Goal: Task Accomplishment & Management: Manage account settings

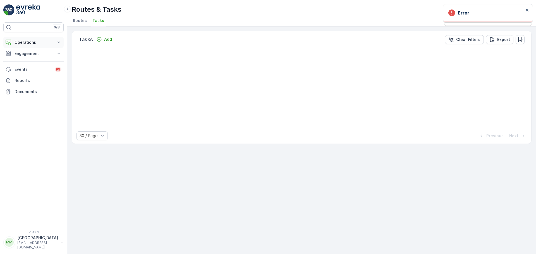
click at [29, 43] on p "Operations" at bounding box center [34, 43] width 38 height 6
click at [32, 61] on link "Planning" at bounding box center [38, 60] width 52 height 8
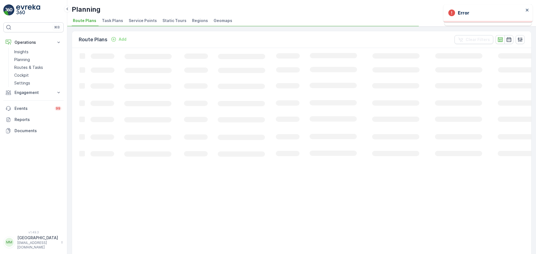
click at [117, 19] on span "Task Plans" at bounding box center [112, 21] width 21 height 6
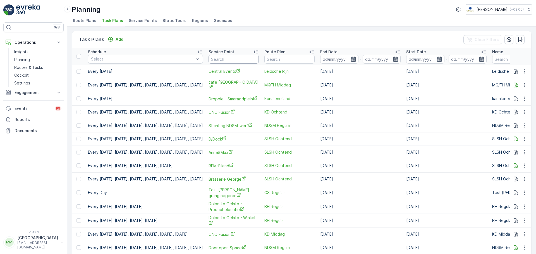
click at [244, 61] on input "text" at bounding box center [234, 59] width 50 height 9
click at [245, 70] on span "Central Events" at bounding box center [234, 71] width 50 height 6
click at [253, 58] on input "text" at bounding box center [234, 59] width 50 height 9
type input "centt"
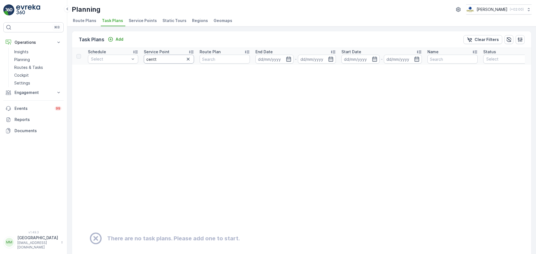
click at [167, 57] on input "centt" at bounding box center [169, 59] width 50 height 9
type input "central"
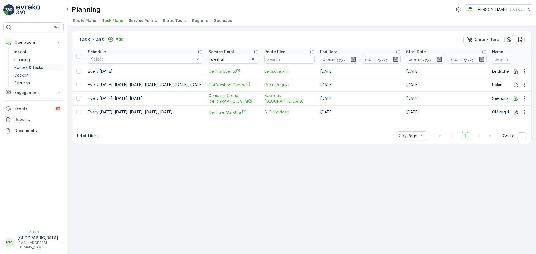
click at [34, 68] on p "Routes & Tasks" at bounding box center [28, 68] width 29 height 6
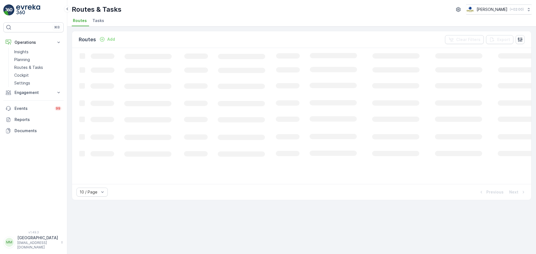
click at [100, 22] on span "Tasks" at bounding box center [98, 21] width 12 height 6
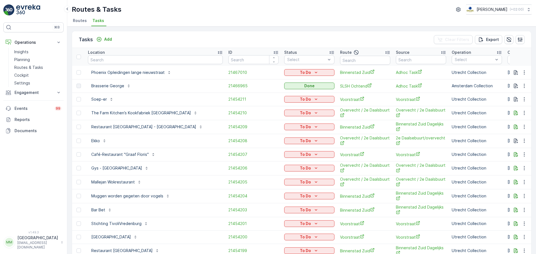
drag, startPoint x: 92, startPoint y: 55, endPoint x: 104, endPoint y: 59, distance: 12.5
click at [104, 59] on input "text" at bounding box center [155, 59] width 135 height 9
type input "transw"
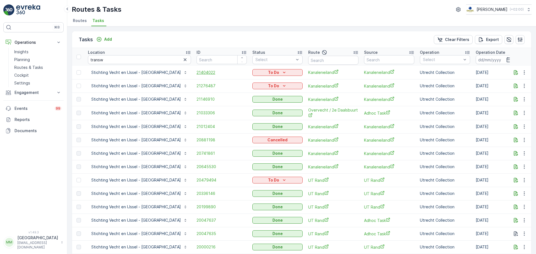
click at [197, 71] on span "21404022" at bounding box center [222, 73] width 50 height 6
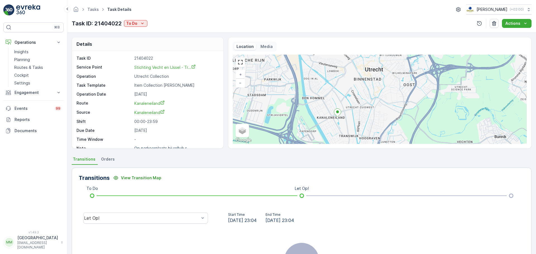
drag, startPoint x: 381, startPoint y: 97, endPoint x: 366, endPoint y: 110, distance: 19.8
click at [366, 110] on div "+ − Satellite Roadmap Terrain Hybrid Leaflet Keyboard shortcuts Map Data Map da…" at bounding box center [380, 99] width 294 height 89
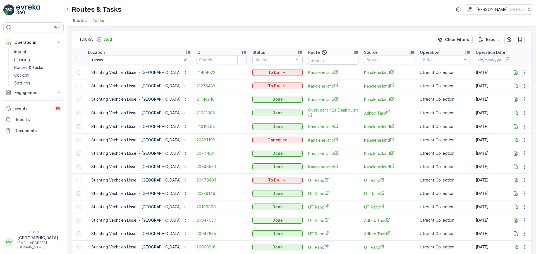
click at [522, 88] on icon "button" at bounding box center [525, 86] width 6 height 6
click at [515, 107] on div "Change Route" at bounding box center [515, 110] width 42 height 8
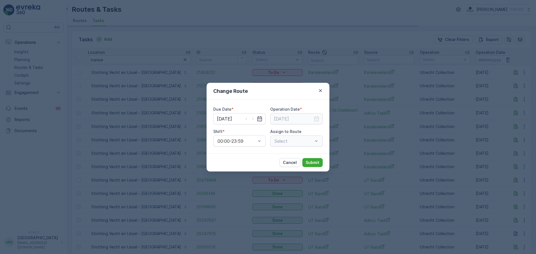
type input "[DATE]"
click at [292, 140] on div "Select" at bounding box center [296, 141] width 53 height 11
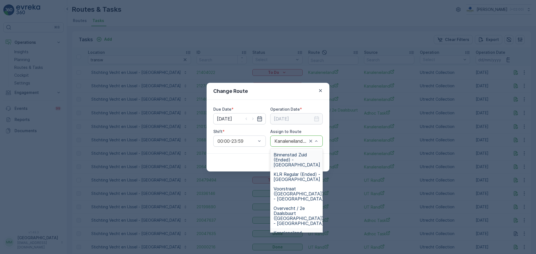
click at [302, 160] on span "Binnenstad Zuid (Ended) - Utrecht" at bounding box center [297, 160] width 47 height 15
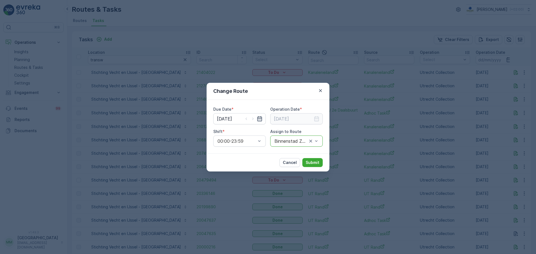
click at [259, 118] on icon "button" at bounding box center [260, 118] width 5 height 5
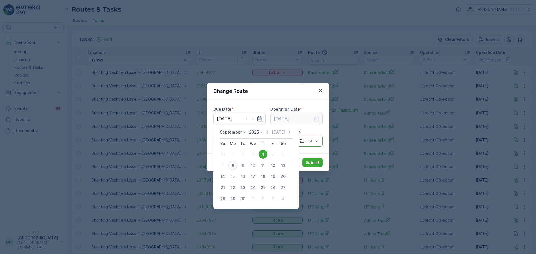
click at [234, 166] on div "8" at bounding box center [233, 165] width 9 height 9
type input "[DATE]"
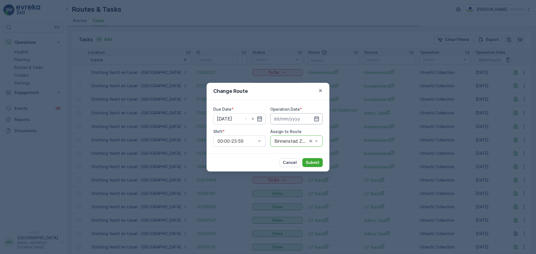
click at [299, 118] on input at bounding box center [296, 118] width 53 height 11
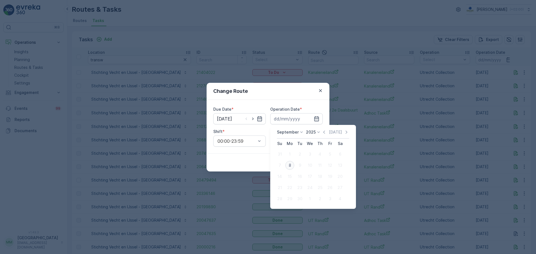
click at [289, 167] on div "8" at bounding box center [289, 165] width 9 height 9
type input "[DATE]"
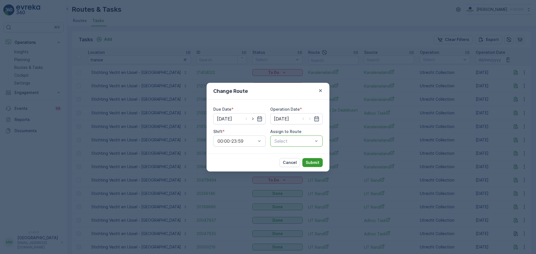
click at [316, 164] on p "Submit" at bounding box center [313, 163] width 14 height 6
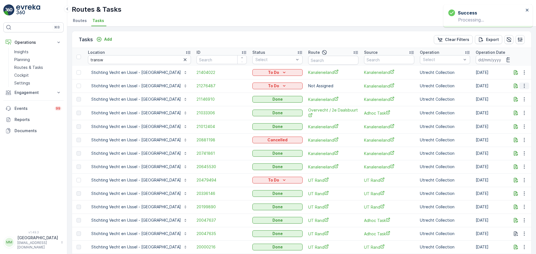
click at [524, 89] on icon "button" at bounding box center [525, 86] width 6 height 6
click at [512, 112] on span "Change Route" at bounding box center [510, 110] width 27 height 6
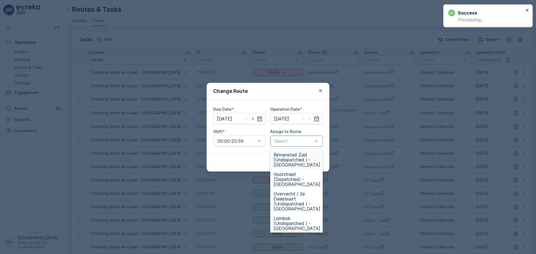
click at [296, 137] on div "Select" at bounding box center [296, 141] width 53 height 11
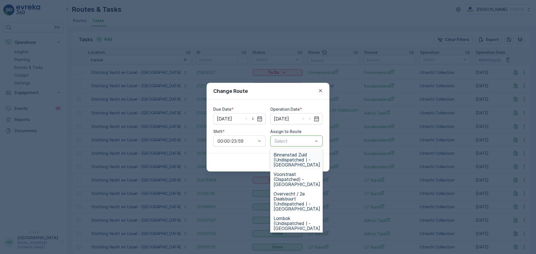
click at [299, 163] on span "Binnenstad Zuid (Undispatched ) - Utrecht" at bounding box center [297, 160] width 47 height 15
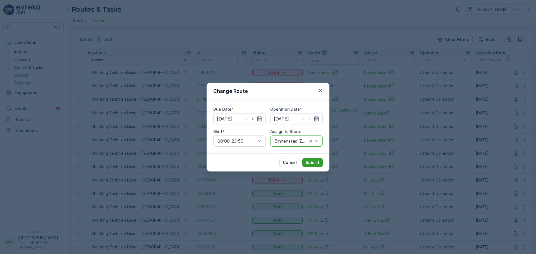
click at [315, 161] on p "Submit" at bounding box center [313, 163] width 14 height 6
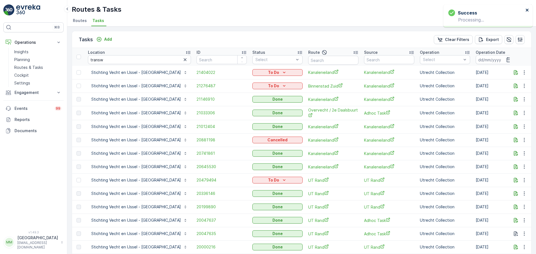
click at [527, 8] on icon "close" at bounding box center [528, 10] width 4 height 4
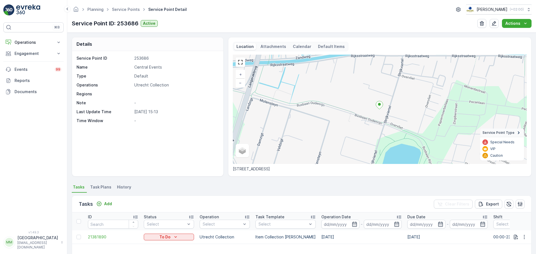
scroll to position [112, 0]
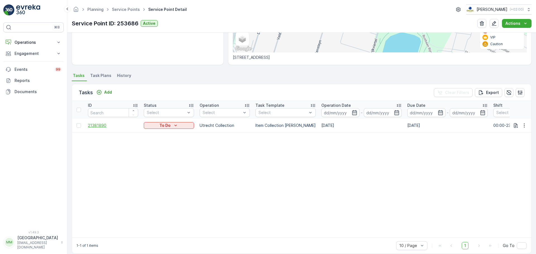
click at [97, 127] on span "21381890" at bounding box center [113, 126] width 50 height 6
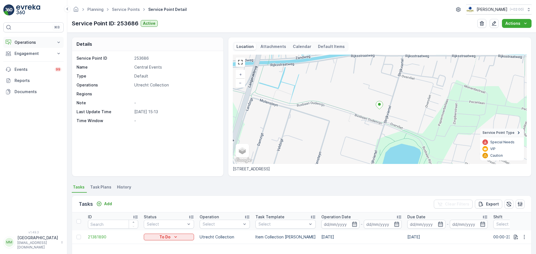
click at [45, 39] on button "Operations" at bounding box center [33, 42] width 60 height 11
click at [39, 61] on link "Planning" at bounding box center [38, 60] width 52 height 8
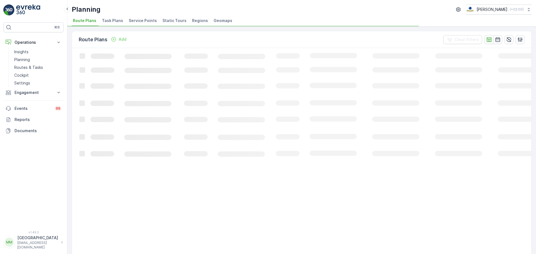
click at [113, 20] on span "Task Plans" at bounding box center [112, 21] width 21 height 6
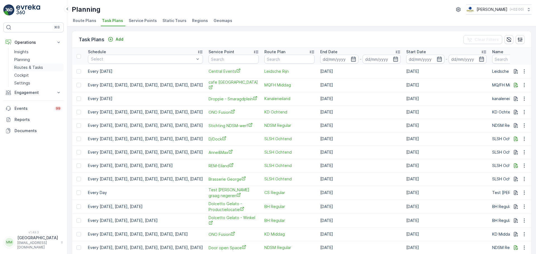
click at [33, 68] on p "Routes & Tasks" at bounding box center [28, 68] width 29 height 6
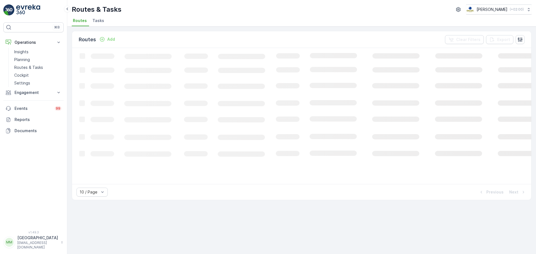
click at [94, 25] on li "Tasks" at bounding box center [98, 21] width 15 height 9
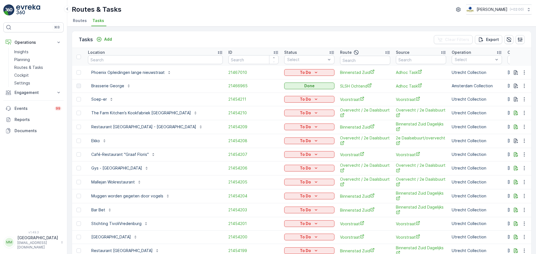
click at [24, 15] on img at bounding box center [28, 9] width 24 height 11
click at [106, 38] on p "Add" at bounding box center [108, 40] width 8 height 6
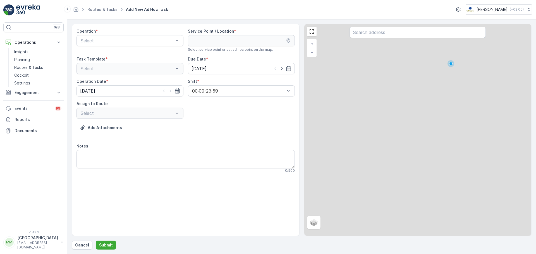
drag, startPoint x: 110, startPoint y: 34, endPoint x: 108, endPoint y: 31, distance: 3.2
click at [108, 31] on div "Operation *" at bounding box center [130, 31] width 107 height 6
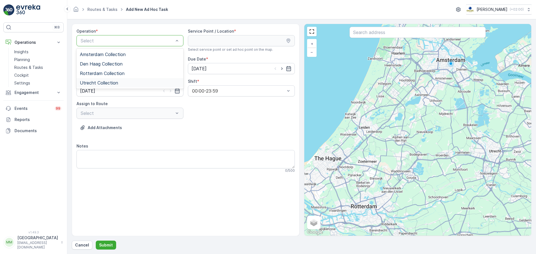
drag, startPoint x: 109, startPoint y: 82, endPoint x: 124, endPoint y: 78, distance: 15.4
click at [109, 82] on span "Utrecht Collection" at bounding box center [99, 82] width 38 height 5
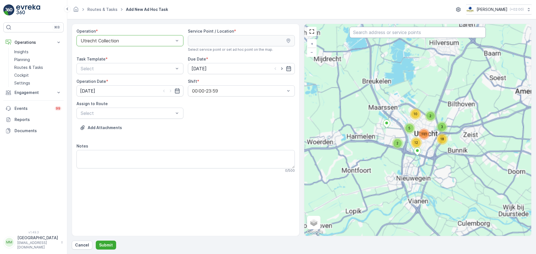
click at [395, 33] on input "text" at bounding box center [418, 32] width 136 height 11
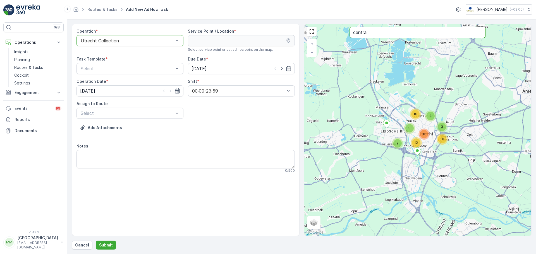
type input "centra"
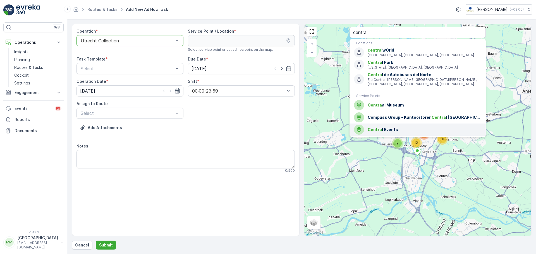
click at [377, 127] on span "Centra" at bounding box center [375, 129] width 14 height 5
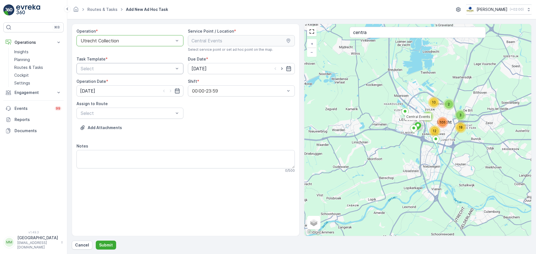
click at [123, 64] on div "Select" at bounding box center [130, 68] width 107 height 11
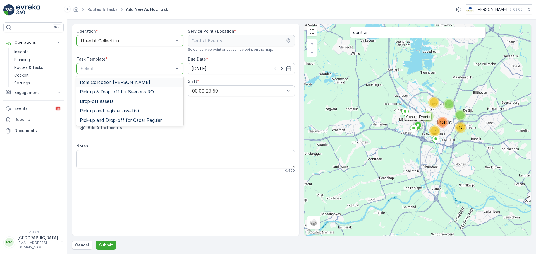
click at [115, 79] on div "Item Collection Oscar Regulier" at bounding box center [130, 82] width 107 height 9
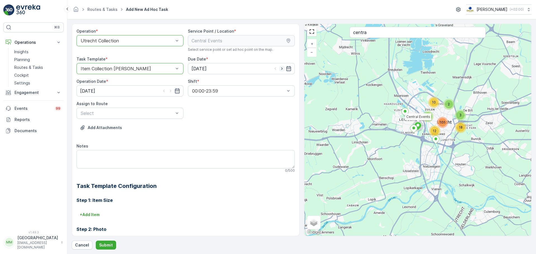
click at [283, 69] on icon "button" at bounding box center [282, 69] width 6 height 6
type input "09.09.2025"
click at [168, 90] on icon "button" at bounding box center [171, 91] width 6 height 6
type input "09.09.2025"
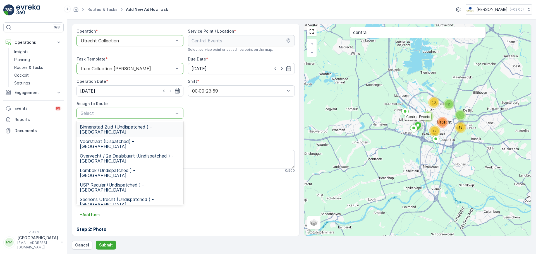
click at [147, 108] on div "Select" at bounding box center [130, 113] width 107 height 11
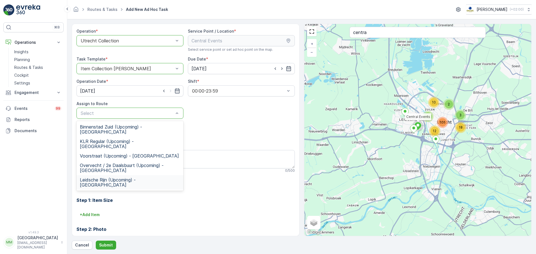
click at [129, 175] on div "Leidsche Rijn (Upcoming) - Utrecht" at bounding box center [130, 182] width 107 height 15
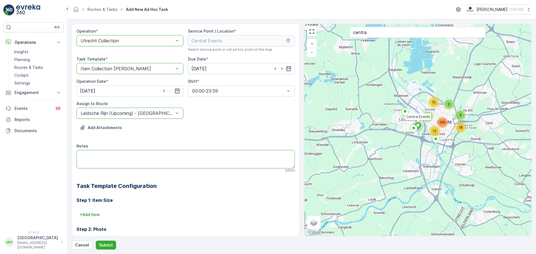
click at [127, 160] on textarea "Notes" at bounding box center [186, 159] width 218 height 18
type textarea "graag 2x 120L swill brengen"
click at [108, 245] on p "Submit" at bounding box center [106, 246] width 14 height 6
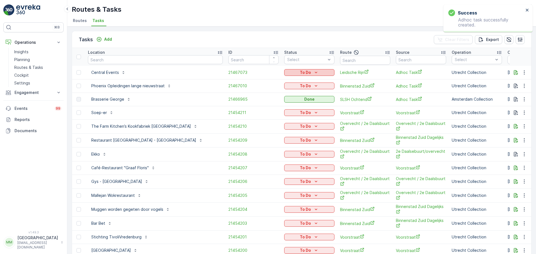
click at [313, 70] on icon "To Do" at bounding box center [316, 73] width 6 height 6
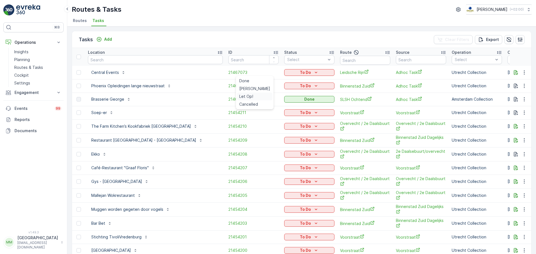
click at [249, 96] on span "Let Op!" at bounding box center [246, 97] width 14 height 6
click at [126, 61] on input "text" at bounding box center [155, 59] width 135 height 9
type input "marie"
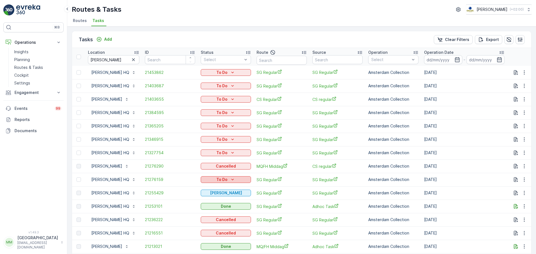
click at [228, 180] on p "To Do" at bounding box center [221, 180] width 11 height 6
click at [212, 213] on span "Cancelled" at bounding box center [217, 212] width 19 height 6
click at [109, 42] on button "Add" at bounding box center [104, 39] width 20 height 7
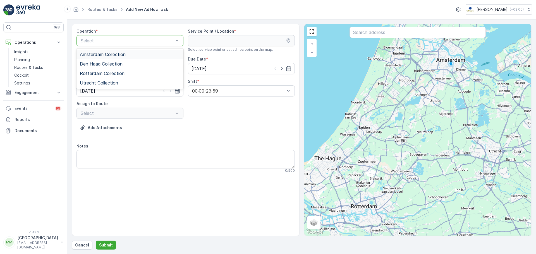
click at [121, 56] on span "Amsterdam Collection" at bounding box center [103, 54] width 46 height 5
click at [436, 33] on input "text" at bounding box center [418, 32] width 136 height 11
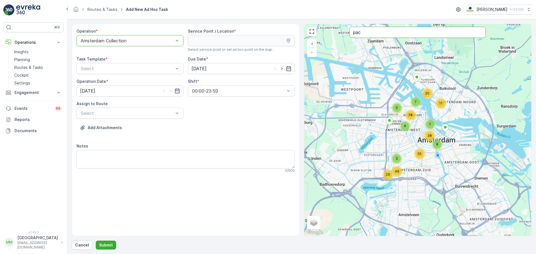
type input "pac"
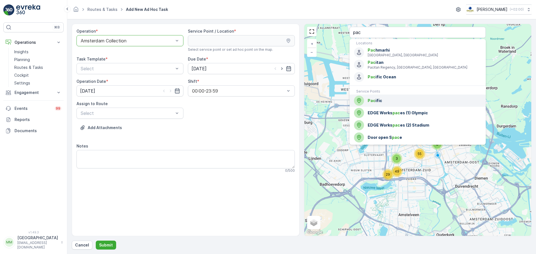
click at [434, 99] on span "Pac ific" at bounding box center [425, 101] width 114 height 6
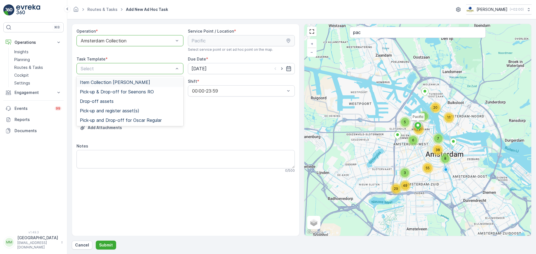
click at [157, 77] on div "Item Collection Oscar Regulier Pick-up & Drop-off for Seenons RO Drop-off asset…" at bounding box center [130, 102] width 107 height 50
click at [156, 80] on div "Item Collection [PERSON_NAME]" at bounding box center [130, 82] width 107 height 9
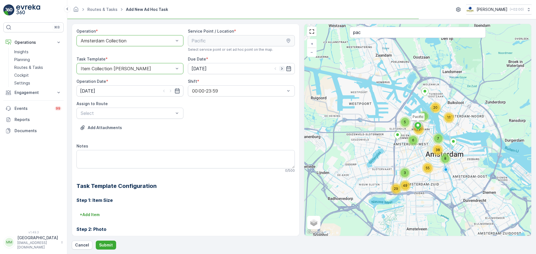
click at [282, 71] on icon "button" at bounding box center [282, 69] width 6 height 6
type input "[DATE]"
click at [168, 94] on icon "button" at bounding box center [171, 91] width 6 height 6
type input "[DATE]"
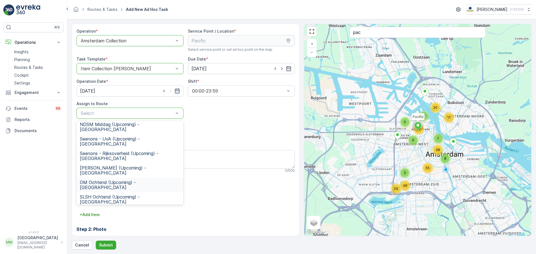
scroll to position [56, 0]
click at [108, 248] on span "WG Ochtend (Upcoming) - [GEOGRAPHIC_DATA]" at bounding box center [130, 253] width 100 height 10
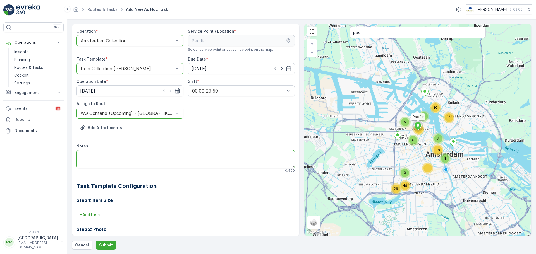
click at [118, 157] on textarea "Notes" at bounding box center [186, 159] width 218 height 18
type textarea "Graag brengen: 10x 60L restzakken"
click at [102, 246] on p "Submit" at bounding box center [106, 246] width 14 height 6
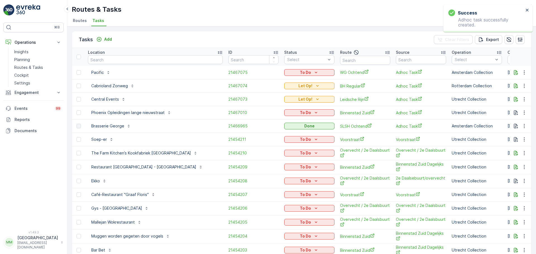
click at [282, 77] on td "To Do" at bounding box center [310, 72] width 56 height 13
click at [284, 76] on div "To Do" at bounding box center [309, 73] width 50 height 8
click at [300, 73] on p "To Do" at bounding box center [305, 73] width 11 height 6
click at [248, 80] on span "Let Op!" at bounding box center [246, 81] width 14 height 6
click at [110, 62] on input "text" at bounding box center [155, 59] width 135 height 9
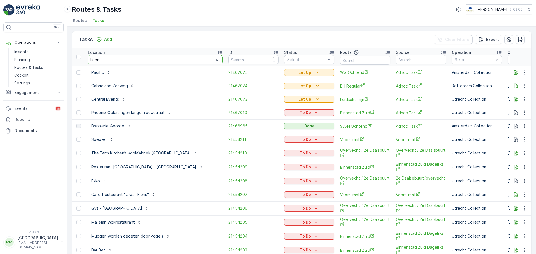
type input "la bri"
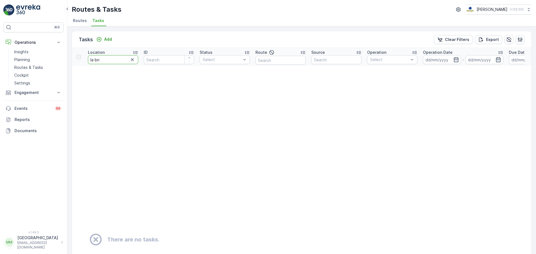
drag, startPoint x: 109, startPoint y: 63, endPoint x: 83, endPoint y: 61, distance: 25.7
click at [83, 61] on tr "Location la bri ID Status Select Route Source Operation Select Operation Date -…" at bounding box center [490, 57] width 837 height 18
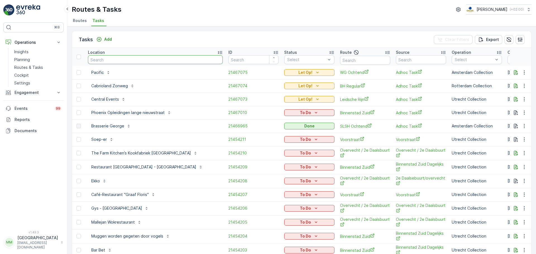
click at [127, 60] on input "text" at bounding box center [155, 59] width 135 height 9
type input "lab3"
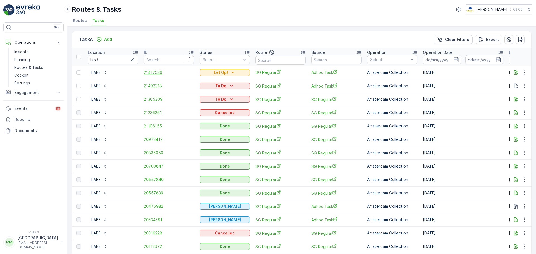
click at [158, 71] on span "21417536" at bounding box center [169, 73] width 50 height 6
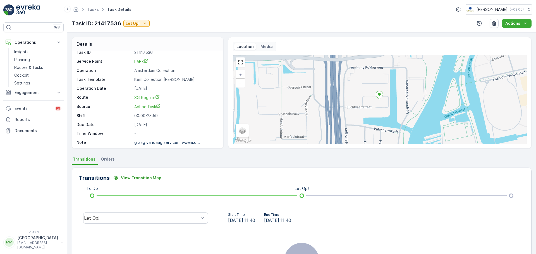
scroll to position [7, 0]
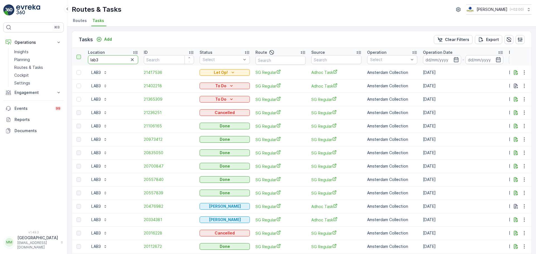
drag, startPoint x: 107, startPoint y: 56, endPoint x: 79, endPoint y: 55, distance: 28.2
click at [79, 55] on tr "Location lab3 ID Status Select Route Source Operation Select Operation Date - D…" at bounding box center [503, 57] width 862 height 18
type input "gener"
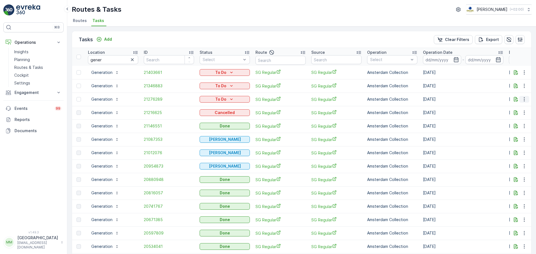
click at [523, 102] on icon "button" at bounding box center [525, 100] width 6 height 6
click at [515, 121] on span "Change Route" at bounding box center [510, 124] width 27 height 6
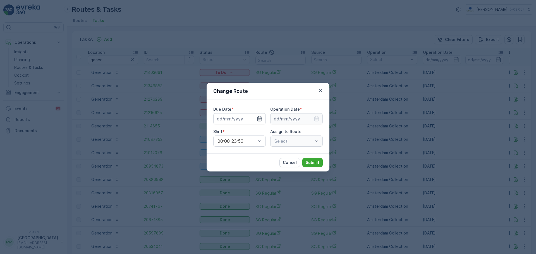
type input "[DATE]"
click at [233, 119] on input "[DATE]" at bounding box center [239, 118] width 53 height 11
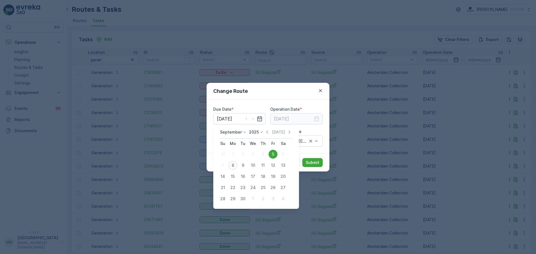
click at [235, 164] on div "8" at bounding box center [233, 165] width 9 height 9
type input "[DATE]"
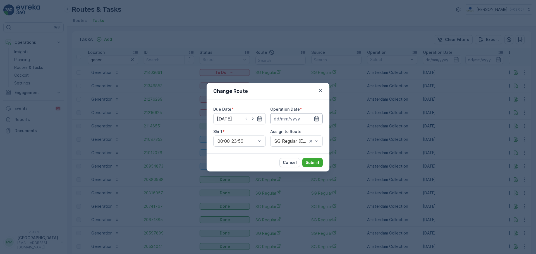
click at [287, 120] on input at bounding box center [296, 118] width 53 height 11
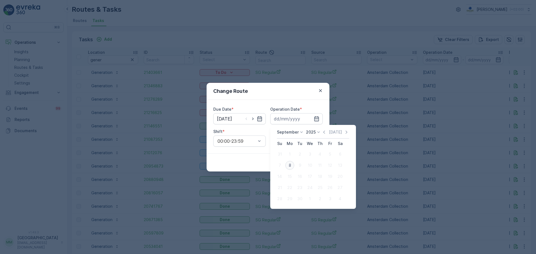
click at [289, 168] on div "8" at bounding box center [289, 165] width 9 height 9
type input "[DATE]"
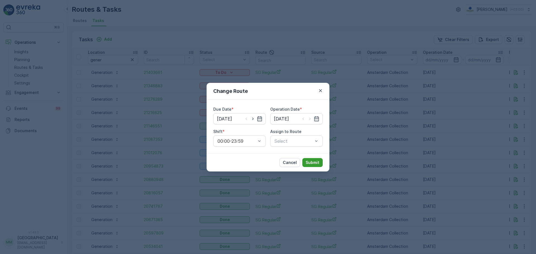
click at [313, 163] on p "Submit" at bounding box center [313, 163] width 14 height 6
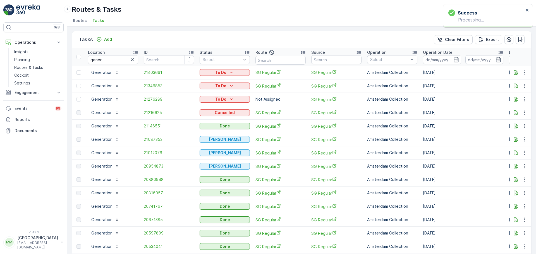
click at [523, 103] on td at bounding box center [521, 99] width 22 height 13
click at [524, 100] on icon "button" at bounding box center [525, 100] width 6 height 6
click at [515, 122] on span "Change Route" at bounding box center [510, 124] width 27 height 6
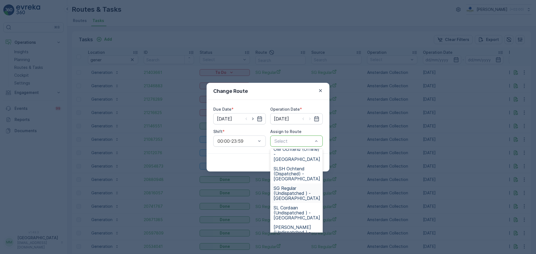
scroll to position [187, 0]
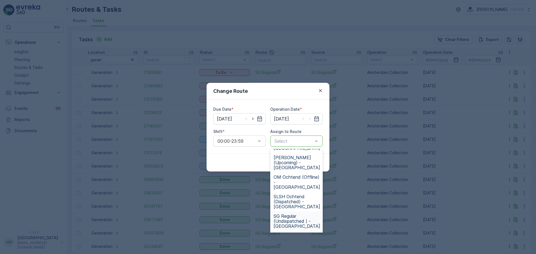
click at [292, 215] on span "SG Regular (Undispatched ) - [GEOGRAPHIC_DATA]" at bounding box center [297, 221] width 47 height 15
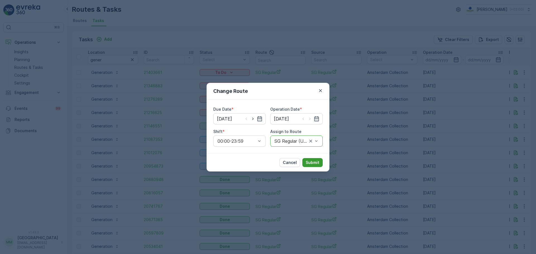
click at [310, 165] on p "Submit" at bounding box center [313, 163] width 14 height 6
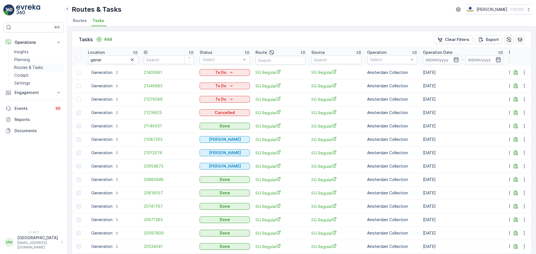
click at [42, 65] on link "Routes & Tasks" at bounding box center [38, 68] width 52 height 8
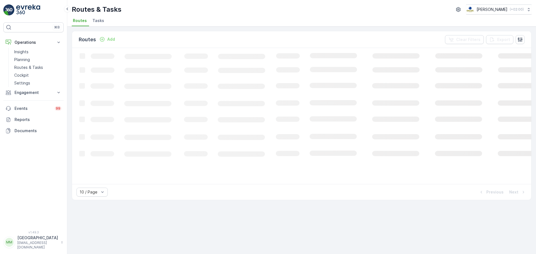
click at [95, 20] on span "Tasks" at bounding box center [98, 21] width 12 height 6
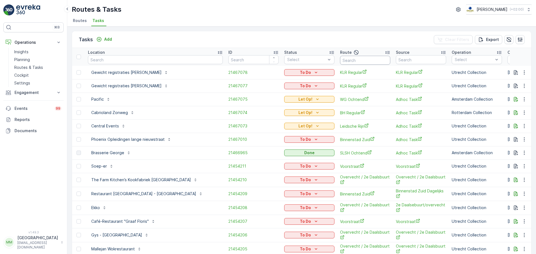
click at [340, 63] on input "text" at bounding box center [365, 60] width 50 height 9
type input "sg r"
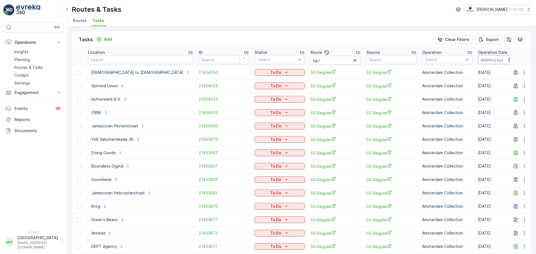
click at [478, 59] on input at bounding box center [497, 59] width 38 height 9
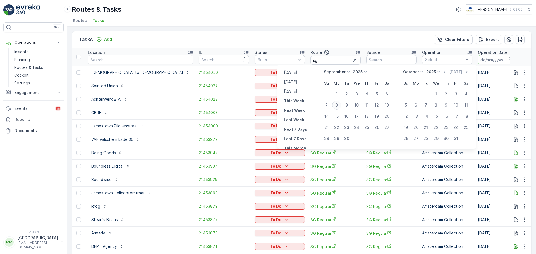
click at [339, 104] on div "8" at bounding box center [336, 105] width 9 height 9
type input "[DATE]"
click at [339, 104] on div "8" at bounding box center [336, 105] width 9 height 9
type input "[DATE]"
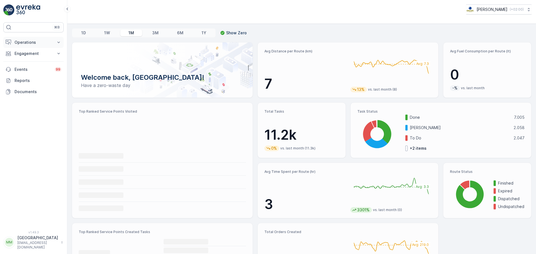
click at [30, 42] on p "Operations" at bounding box center [34, 43] width 38 height 6
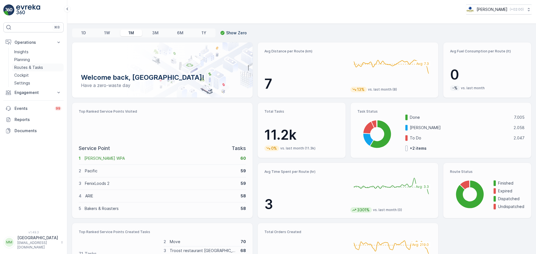
click at [40, 66] on p "Routes & Tasks" at bounding box center [28, 68] width 29 height 6
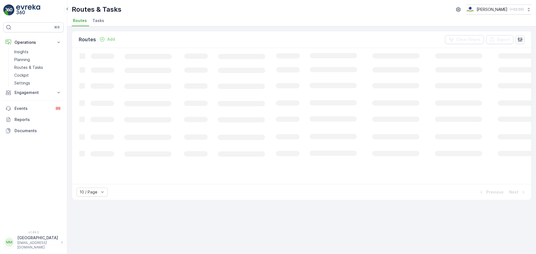
click at [96, 24] on li "Tasks" at bounding box center [98, 21] width 15 height 9
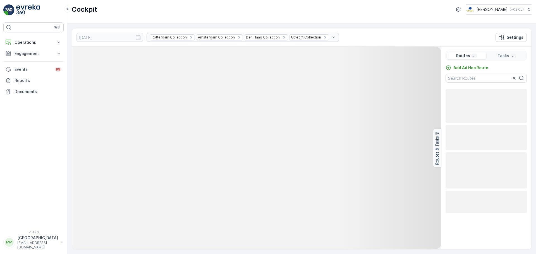
click at [28, 36] on div "⌘B Operations Insights Planning Routes & Tasks Cockpit Settings Engagement Insi…" at bounding box center [33, 123] width 60 height 202
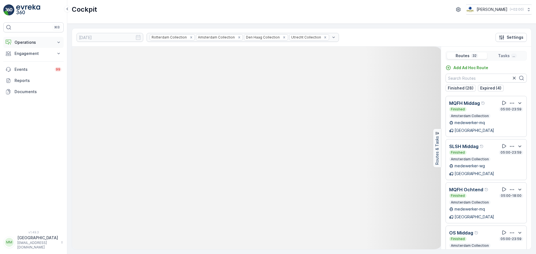
click at [27, 41] on p "Operations" at bounding box center [34, 43] width 38 height 6
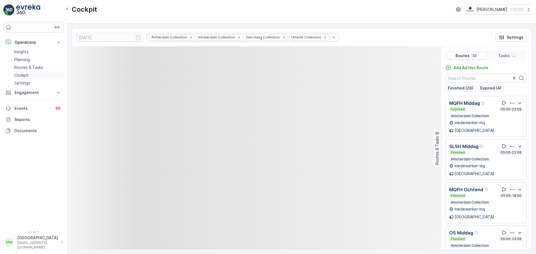
click at [28, 75] on p "Cockpit" at bounding box center [21, 76] width 15 height 6
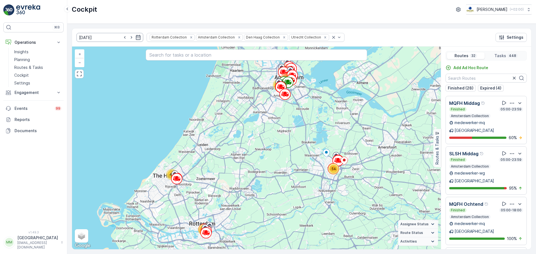
click at [93, 41] on input "[DATE]" at bounding box center [110, 37] width 67 height 9
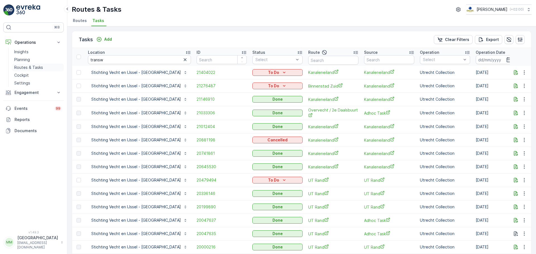
click at [35, 69] on p "Routes & Tasks" at bounding box center [28, 68] width 29 height 6
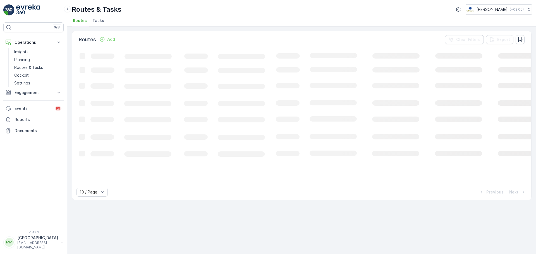
click at [101, 24] on li "Tasks" at bounding box center [98, 21] width 15 height 9
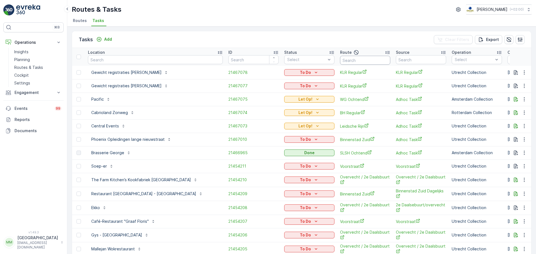
click at [340, 60] on input "text" at bounding box center [365, 60] width 50 height 9
type input "os"
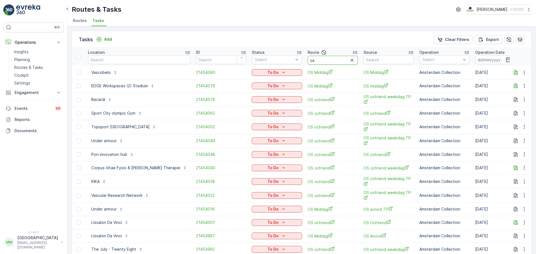
click at [325, 60] on input "os" at bounding box center [333, 60] width 50 height 9
type input "os r"
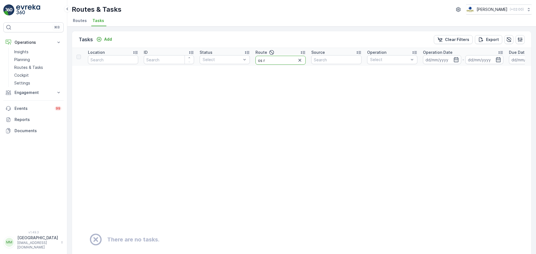
click at [281, 61] on input "os r" at bounding box center [281, 60] width 50 height 9
type input "os"
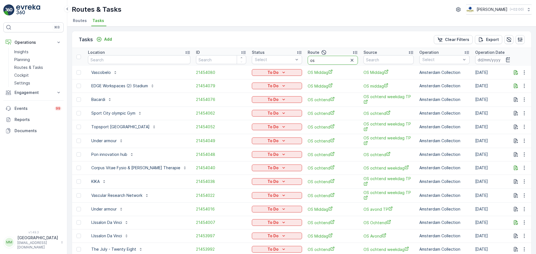
click at [308, 62] on input "os" at bounding box center [333, 60] width 50 height 9
type input "os o"
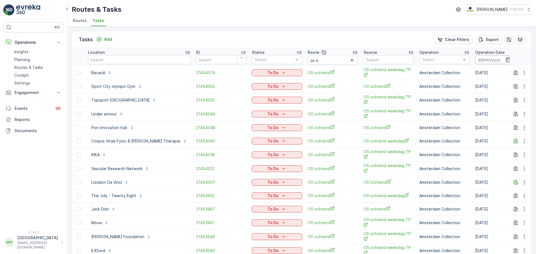
click at [475, 60] on input at bounding box center [494, 59] width 38 height 9
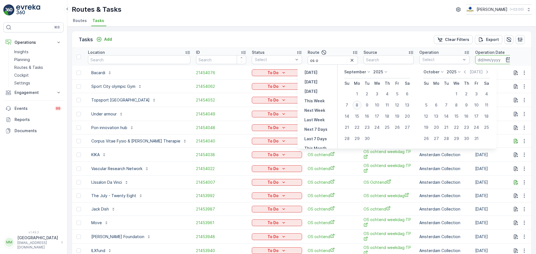
click at [357, 103] on div "8" at bounding box center [357, 105] width 9 height 9
type input "[DATE]"
click at [357, 103] on div "8" at bounding box center [357, 105] width 9 height 9
type input "[DATE]"
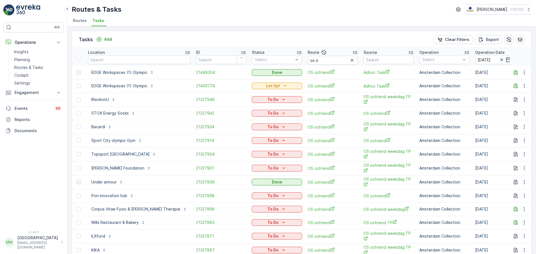
click at [193, 89] on td "21400774" at bounding box center [221, 85] width 56 height 13
click at [196, 86] on span "21400774" at bounding box center [221, 86] width 50 height 6
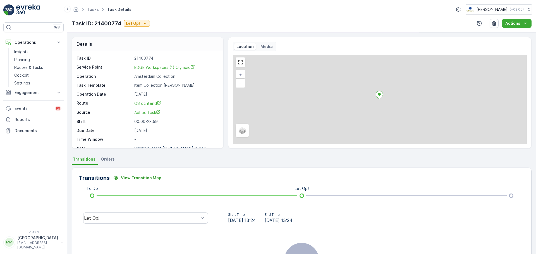
scroll to position [7, 0]
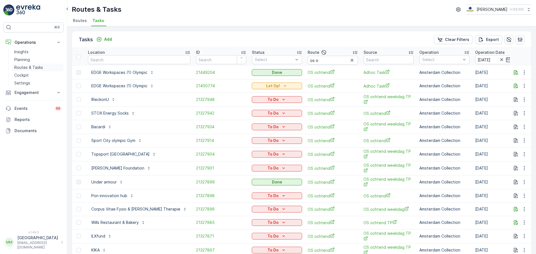
drag, startPoint x: 28, startPoint y: 68, endPoint x: 35, endPoint y: 66, distance: 6.8
click at [28, 68] on p "Routes & Tasks" at bounding box center [28, 68] width 29 height 6
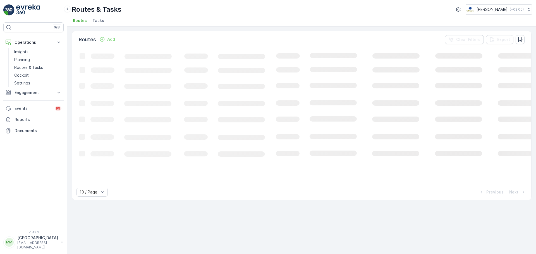
click at [103, 23] on span "Tasks" at bounding box center [98, 21] width 12 height 6
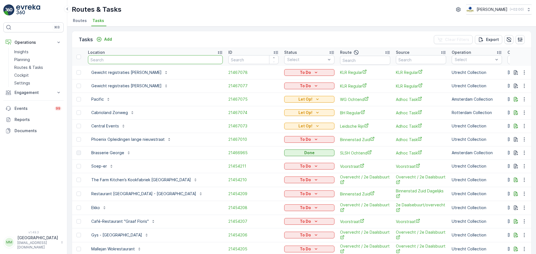
click at [110, 62] on input "text" at bounding box center [155, 59] width 135 height 9
type input "klaprozen"
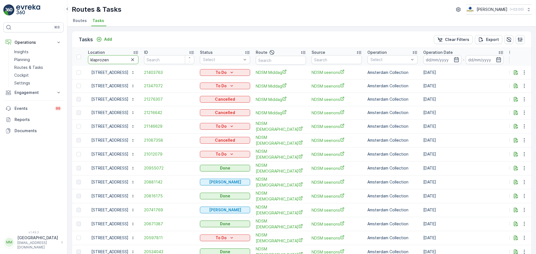
drag, startPoint x: 117, startPoint y: 56, endPoint x: 73, endPoint y: 63, distance: 44.1
click at [73, 63] on tr "Location klaprozen ID Status Select Route Source Operation Select Operation Dat…" at bounding box center [503, 57] width 862 height 18
type input "dtoff"
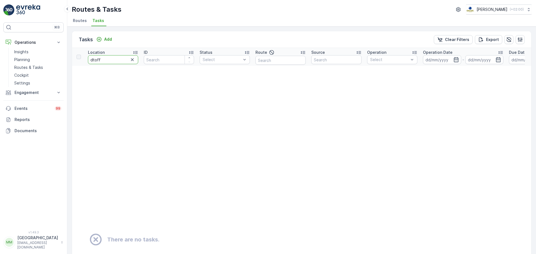
drag, startPoint x: 119, startPoint y: 60, endPoint x: 76, endPoint y: 68, distance: 43.8
click at [76, 68] on table "Location dtoff ID Status Select Route Source Operation Select Operation Date - …" at bounding box center [490, 231] width 837 height 367
type input "warmo"
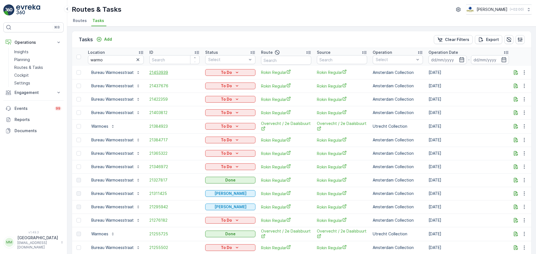
click at [158, 71] on span "21453939" at bounding box center [174, 73] width 50 height 6
click at [68, 67] on div "Tasks Add Clear Filters Export Location warmo ID Status Select Route Source Ope…" at bounding box center [301, 141] width 469 height 228
drag, startPoint x: 109, startPoint y: 60, endPoint x: 79, endPoint y: 62, distance: 29.6
click at [79, 62] on tr "Location warmo ID Status Select Route Source Operation Select Operation Date - …" at bounding box center [505, 57] width 867 height 18
type input "bureau war"
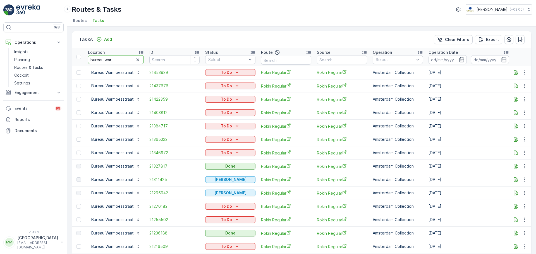
drag, startPoint x: 116, startPoint y: 60, endPoint x: 75, endPoint y: 59, distance: 40.5
click at [75, 59] on tr "Location bureau war ID Status Select Route Source Operation Select Operation Da…" at bounding box center [505, 57] width 867 height 18
type input "moqm"
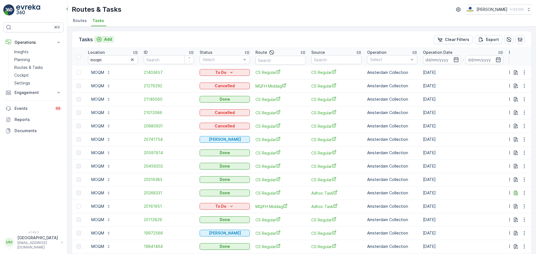
click at [109, 40] on p "Add" at bounding box center [108, 40] width 8 height 6
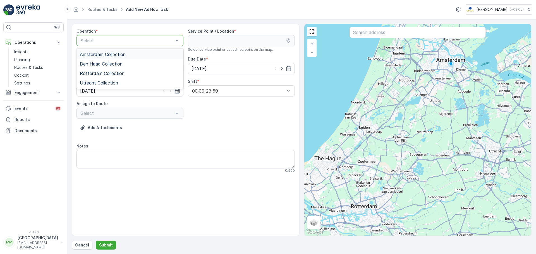
click at [111, 55] on span "Amsterdam Collection" at bounding box center [103, 54] width 46 height 5
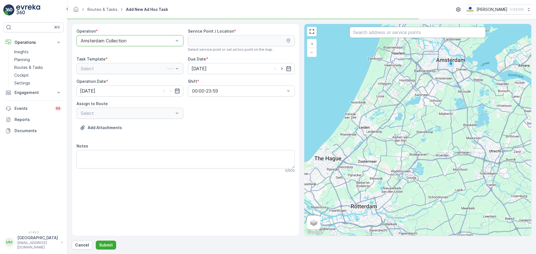
click at [364, 36] on input "text" at bounding box center [418, 32] width 136 height 11
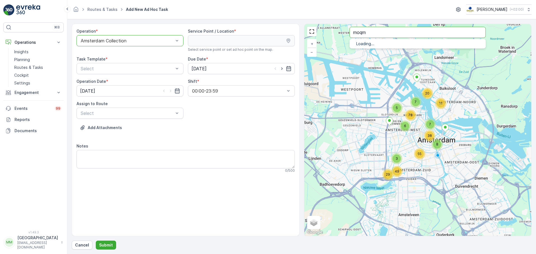
type input "moqm"
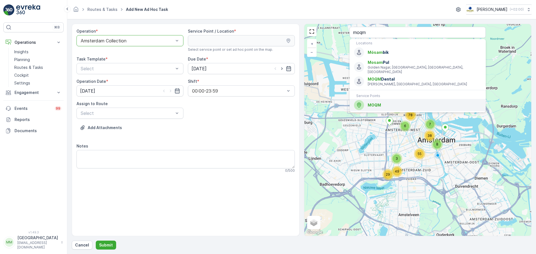
click at [382, 104] on div "MOQM" at bounding box center [417, 105] width 127 height 10
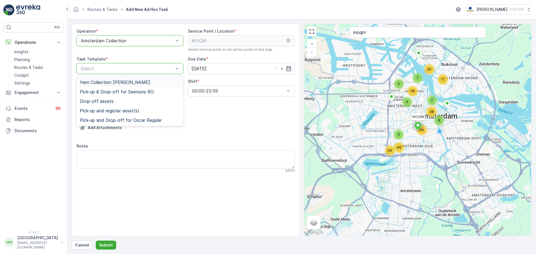
click at [96, 84] on span "Item Collection [PERSON_NAME]" at bounding box center [115, 82] width 70 height 5
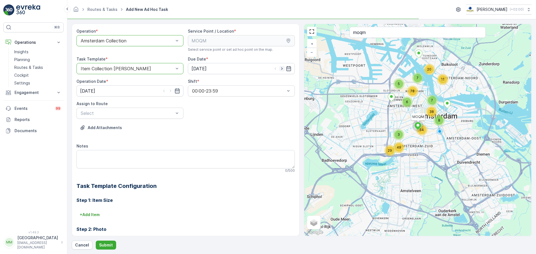
click at [281, 68] on icon "button" at bounding box center [281, 69] width 1 height 3
type input "[DATE]"
click at [168, 92] on icon "button" at bounding box center [171, 91] width 6 height 6
click at [163, 92] on icon "button" at bounding box center [164, 91] width 6 height 6
type input "[DATE]"
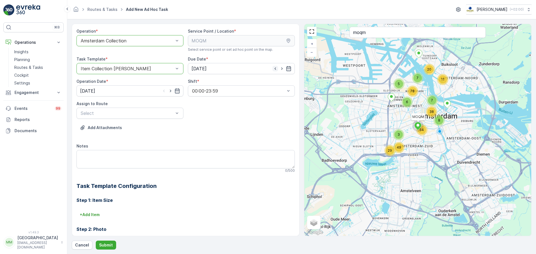
click at [275, 69] on icon "button" at bounding box center [276, 69] width 6 height 6
type input "[DATE]"
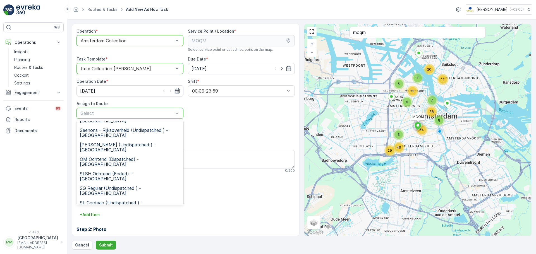
scroll to position [104, 0]
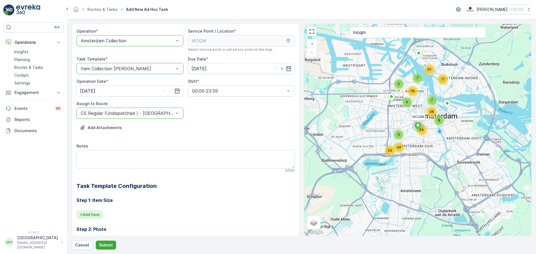
click at [96, 213] on p "+ Add Item" at bounding box center [90, 215] width 20 height 6
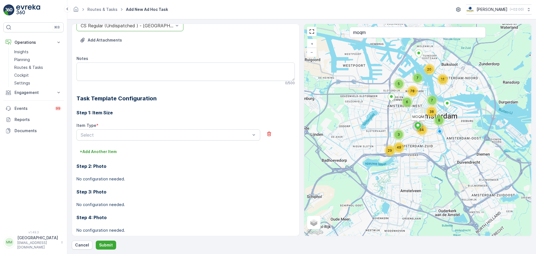
scroll to position [98, 0]
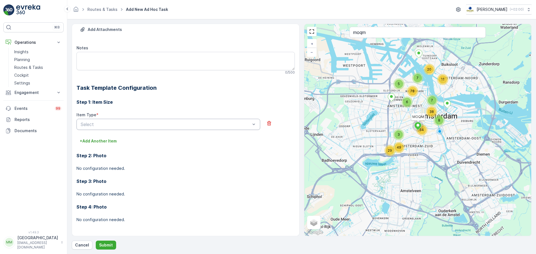
click at [97, 128] on div "Select" at bounding box center [169, 124] width 184 height 11
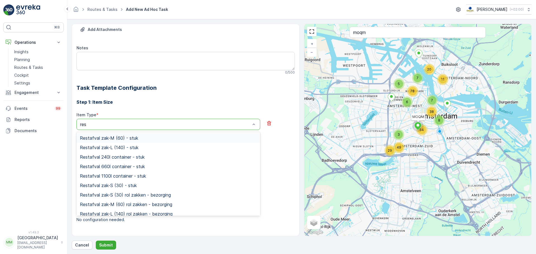
type input "rest"
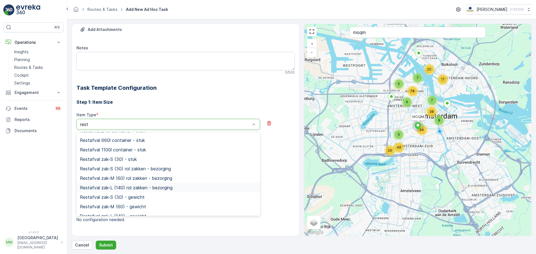
scroll to position [0, 0]
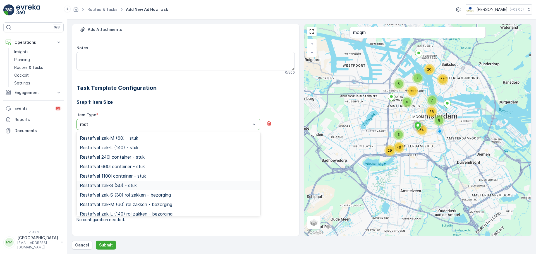
click at [151, 184] on div "Restafval zak-S (30) - stuk" at bounding box center [168, 185] width 177 height 5
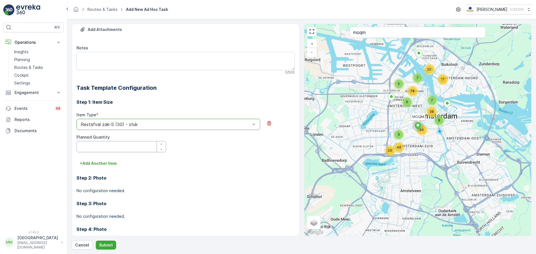
click at [127, 148] on Quantity "Planned Quantity" at bounding box center [122, 146] width 90 height 11
type Quantity "1"
click at [117, 161] on button "+ Add Another Item" at bounding box center [99, 163] width 44 height 9
click at [137, 168] on div "Select" at bounding box center [169, 171] width 184 height 11
drag, startPoint x: 93, startPoint y: 178, endPoint x: 97, endPoint y: 174, distance: 6.3
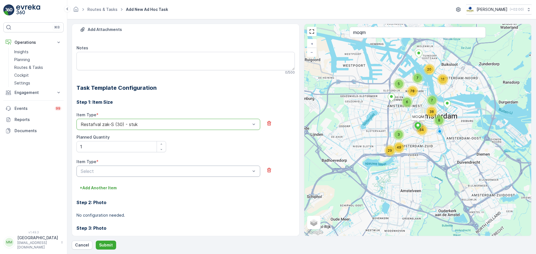
click at [93, 178] on div "Item Type * Select" at bounding box center [186, 171] width 218 height 25
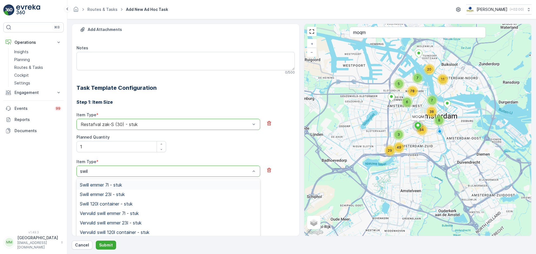
type input "swill"
click at [115, 185] on span "Swill emmer 7l - stuk" at bounding box center [101, 185] width 42 height 5
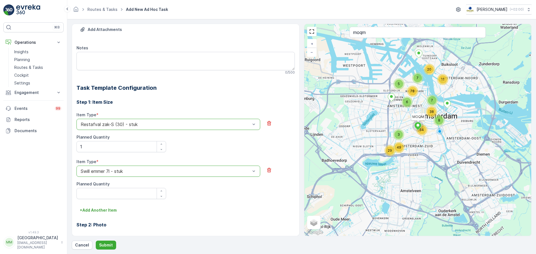
click at [114, 186] on div "Planned Quantity" at bounding box center [122, 185] width 90 height 6
click at [114, 190] on Quantity "Planned Quantity" at bounding box center [122, 193] width 90 height 11
type Quantity "1"
click at [109, 207] on button "+ Add Another Item" at bounding box center [99, 210] width 44 height 9
click at [101, 214] on div "Select" at bounding box center [169, 218] width 184 height 11
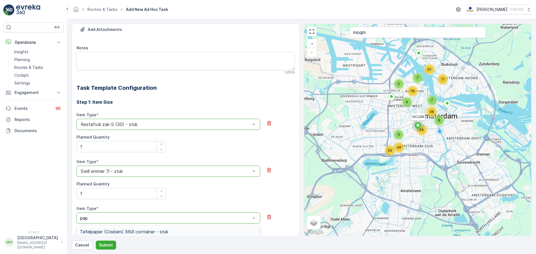
type input "papi"
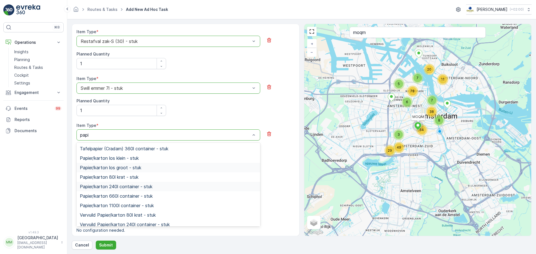
scroll to position [182, 0]
click at [142, 176] on div "Papier/karton 80l krat - stuk" at bounding box center [168, 176] width 177 height 5
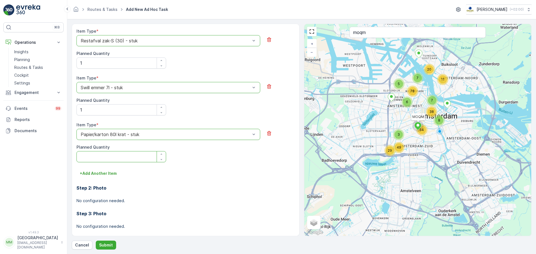
click at [120, 160] on Quantity "Planned Quantity" at bounding box center [122, 156] width 90 height 11
type Quantity "1"
click at [106, 176] on p "+ Add Another Item" at bounding box center [98, 174] width 37 height 6
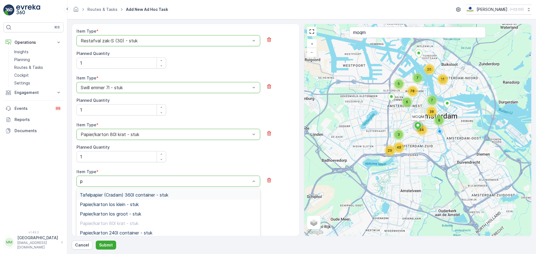
type input "pd"
click at [111, 196] on span "PD zak-S (30) - stuk" at bounding box center [101, 195] width 43 height 5
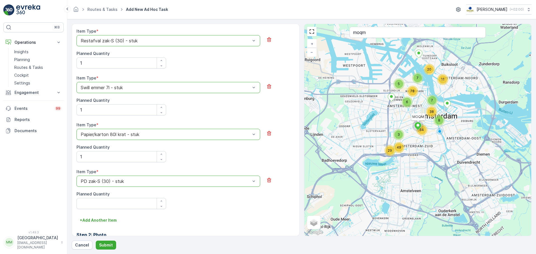
click at [111, 196] on div "Planned Quantity" at bounding box center [122, 195] width 90 height 6
click at [110, 203] on Quantity "Planned Quantity" at bounding box center [122, 203] width 90 height 11
type Quantity "1"
click at [103, 249] on button "Submit" at bounding box center [106, 245] width 20 height 9
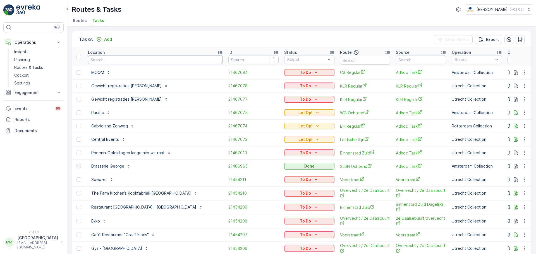
click at [115, 60] on input "text" at bounding box center [155, 59] width 135 height 9
type input "bureau"
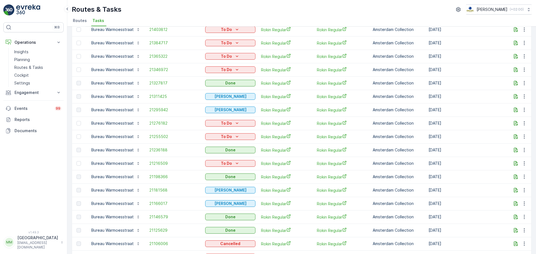
scroll to position [84, 0]
drag, startPoint x: 39, startPoint y: 71, endPoint x: 39, endPoint y: 68, distance: 3.4
click at [39, 71] on link "Routes & Tasks" at bounding box center [38, 68] width 52 height 8
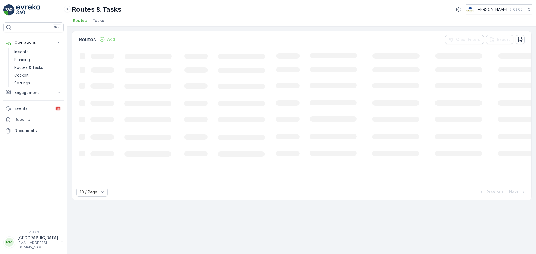
click at [100, 22] on span "Tasks" at bounding box center [98, 21] width 12 height 6
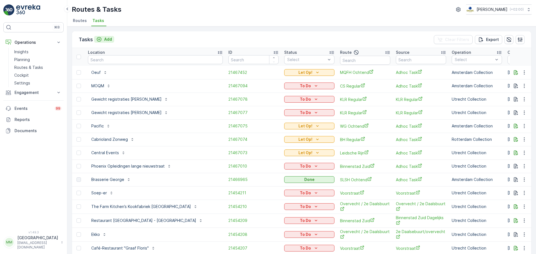
click at [109, 41] on p "Add" at bounding box center [108, 40] width 8 height 6
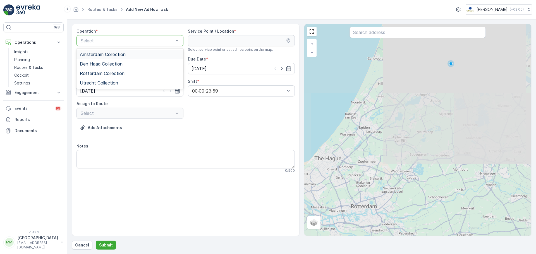
drag, startPoint x: 113, startPoint y: 52, endPoint x: 161, endPoint y: 51, distance: 48.3
click at [113, 52] on span "Amsterdam Collection" at bounding box center [103, 54] width 46 height 5
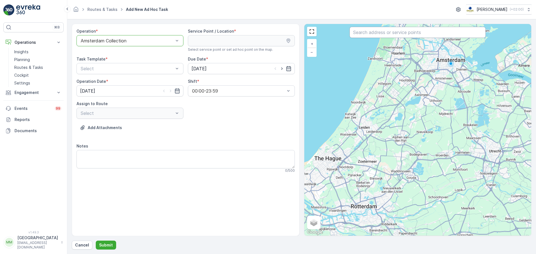
click at [372, 36] on input "text" at bounding box center [418, 32] width 136 height 11
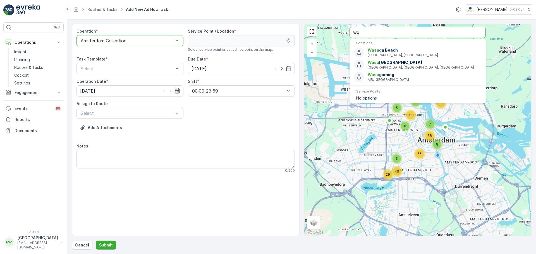
type input "w"
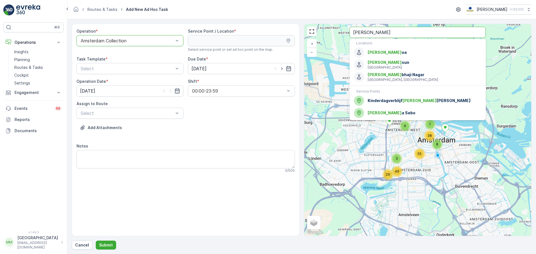
type input "sam"
click at [386, 103] on span "Kinderdagverblijf Sam Sam" at bounding box center [425, 101] width 114 height 6
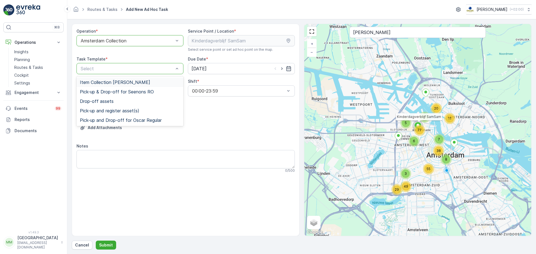
click at [127, 83] on span "Item Collection [PERSON_NAME]" at bounding box center [115, 82] width 70 height 5
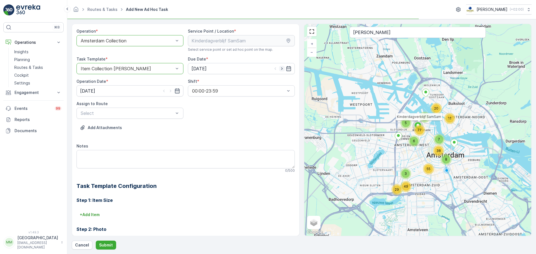
click at [281, 70] on icon "button" at bounding box center [282, 69] width 6 height 6
type input "[DATE]"
click at [169, 91] on icon "button" at bounding box center [171, 91] width 6 height 6
type input "[DATE]"
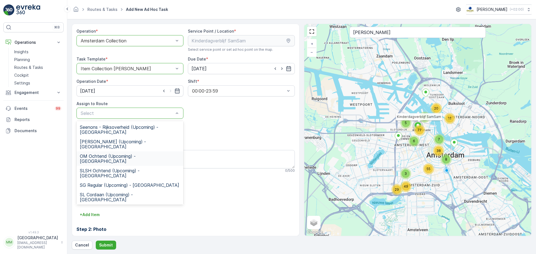
scroll to position [104, 0]
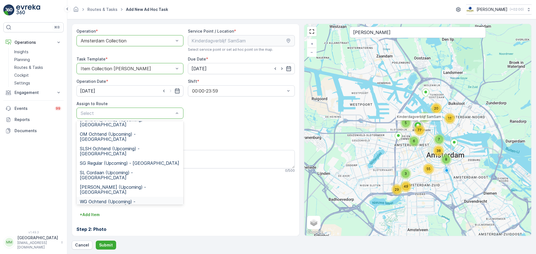
click at [112, 199] on span "WG Ochtend (Upcoming) - [GEOGRAPHIC_DATA]" at bounding box center [130, 204] width 100 height 10
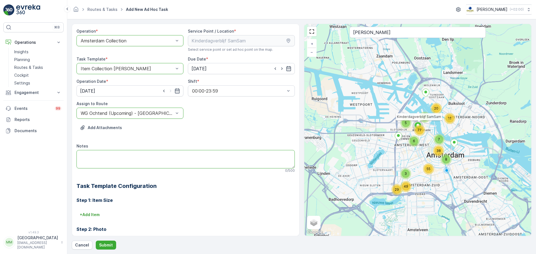
click at [111, 160] on textarea "Notes" at bounding box center [186, 159] width 218 height 18
type textarea "graag brengen: 10x 60L restzakken"
click at [110, 247] on p "Submit" at bounding box center [106, 246] width 14 height 6
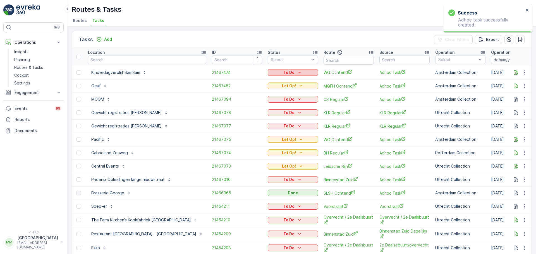
click at [272, 70] on div "To Do" at bounding box center [293, 73] width 46 height 6
click at [256, 79] on div "Let Op!" at bounding box center [254, 81] width 35 height 8
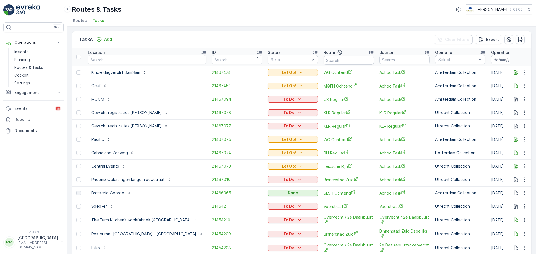
drag, startPoint x: 110, startPoint y: 86, endPoint x: 120, endPoint y: 89, distance: 10.2
click at [120, 89] on div "Oeuf" at bounding box center [147, 86] width 118 height 9
click at [324, 60] on input "text" at bounding box center [349, 60] width 50 height 9
type input "ndsm"
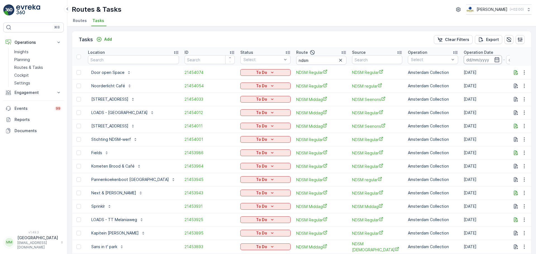
click at [474, 60] on input at bounding box center [483, 59] width 38 height 9
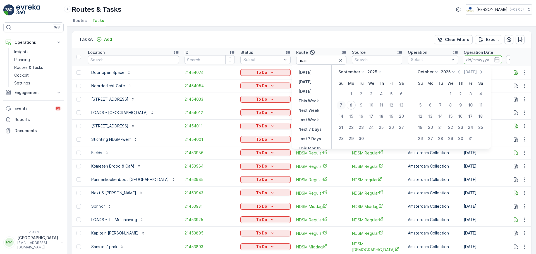
click at [342, 104] on div "7" at bounding box center [341, 105] width 9 height 9
type input "[DATE]"
click at [342, 104] on div "7" at bounding box center [341, 105] width 9 height 9
type input "[DATE]"
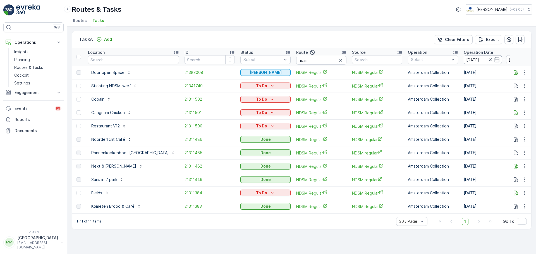
click at [464, 59] on input "[DATE]" at bounding box center [483, 59] width 38 height 9
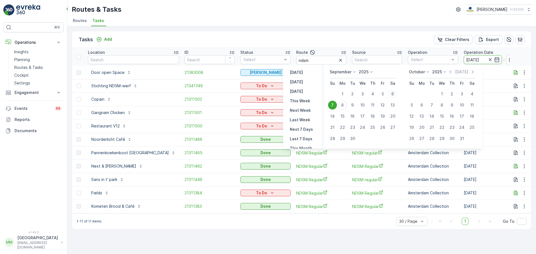
click at [394, 92] on div "6" at bounding box center [393, 94] width 9 height 9
type input "[DATE]"
click at [394, 92] on div "6" at bounding box center [393, 94] width 9 height 9
type input "[DATE]"
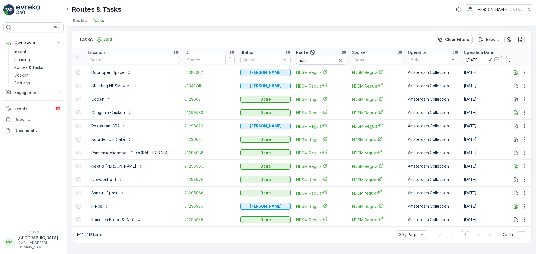
click at [464, 60] on input "[DATE]" at bounding box center [483, 59] width 38 height 9
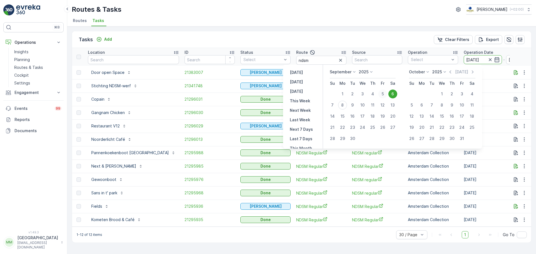
click at [382, 92] on div "5" at bounding box center [383, 94] width 9 height 9
type input "[DATE]"
click at [382, 92] on div "5" at bounding box center [383, 94] width 9 height 9
type input "[DATE]"
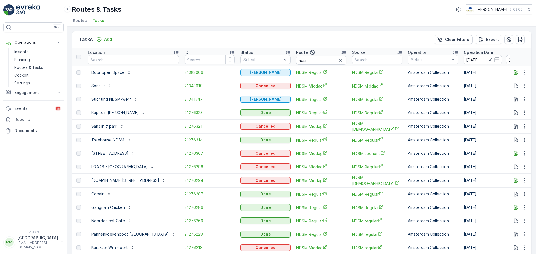
click at [464, 61] on input "[DATE]" at bounding box center [483, 59] width 38 height 9
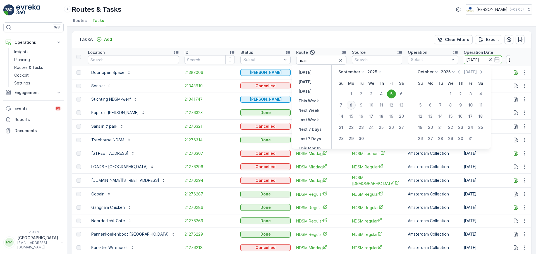
click at [354, 108] on div "8" at bounding box center [351, 105] width 9 height 9
type input "[DATE]"
click at [354, 108] on div "8" at bounding box center [351, 105] width 9 height 9
type input "[DATE]"
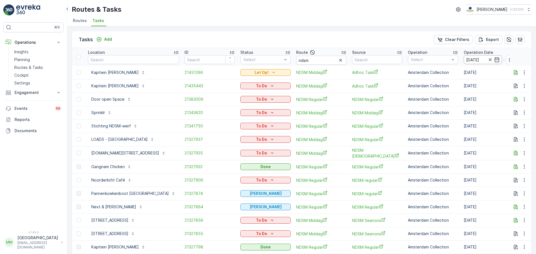
click at [470, 63] on input "[DATE]" at bounding box center [483, 59] width 38 height 9
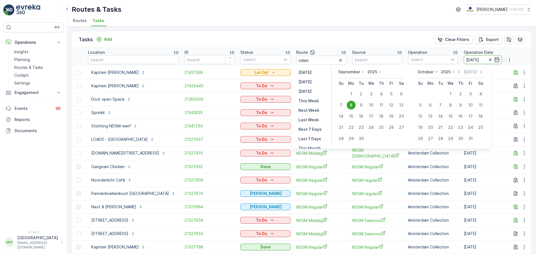
click at [353, 105] on div "8" at bounding box center [351, 105] width 9 height 9
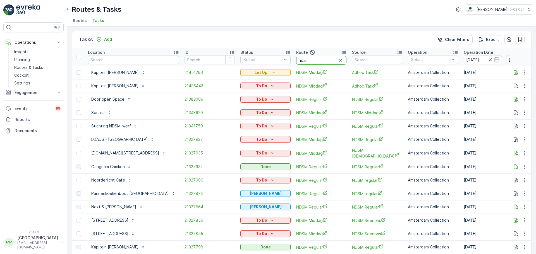
click at [309, 61] on input "ndsm" at bounding box center [321, 60] width 50 height 9
type input "ndsm m"
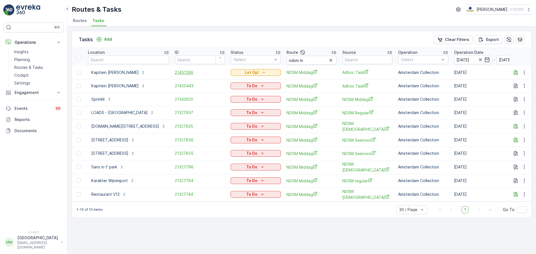
click at [179, 74] on span "21451266" at bounding box center [200, 73] width 50 height 6
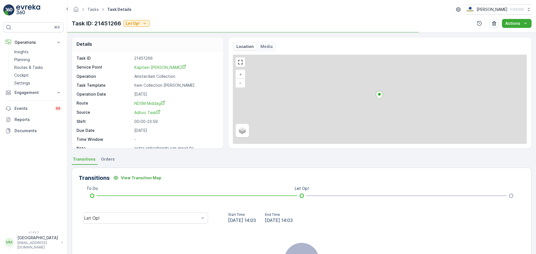
scroll to position [7, 0]
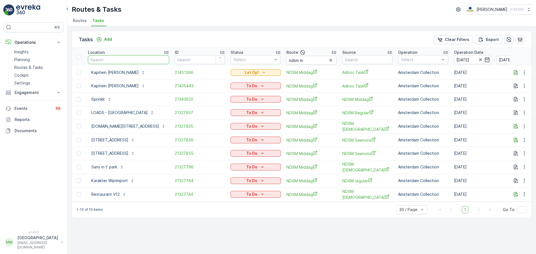
click at [121, 59] on input "text" at bounding box center [128, 59] width 81 height 9
click at [36, 68] on p "Routes & Tasks" at bounding box center [28, 68] width 29 height 6
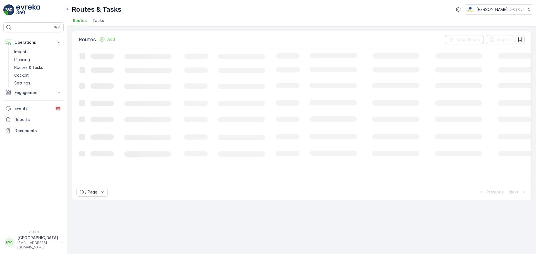
click at [104, 22] on li "Tasks" at bounding box center [98, 21] width 15 height 9
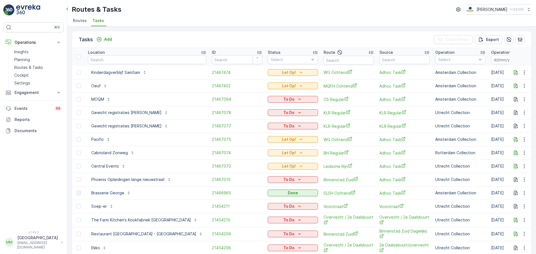
click at [119, 61] on input "text" at bounding box center [147, 59] width 118 height 9
click at [107, 51] on div "Location" at bounding box center [147, 53] width 118 height 6
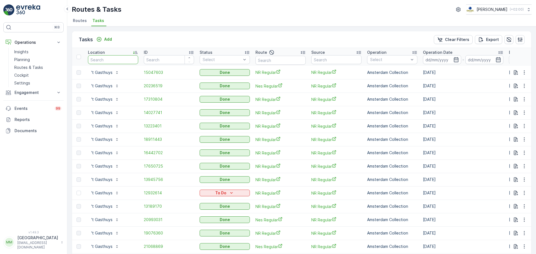
click at [106, 61] on input "text" at bounding box center [113, 59] width 50 height 9
type input "field"
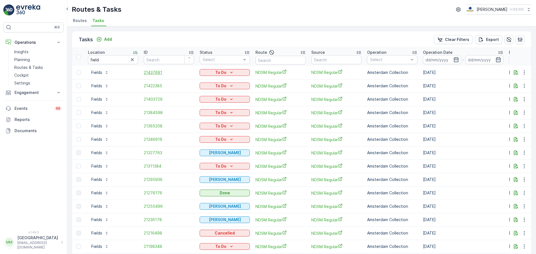
click at [155, 73] on span "21437691" at bounding box center [169, 73] width 50 height 6
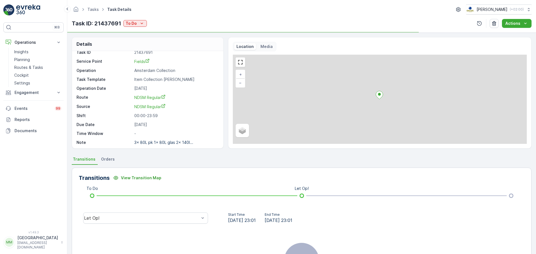
scroll to position [7, 0]
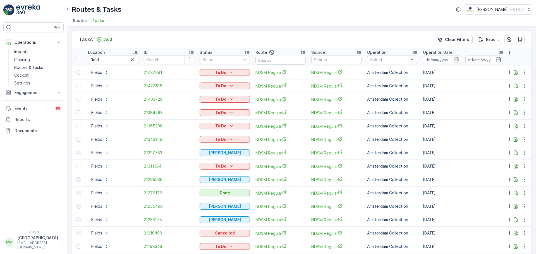
click at [156, 120] on td "21365208" at bounding box center [169, 126] width 56 height 13
click at [155, 125] on span "21365208" at bounding box center [169, 126] width 50 height 6
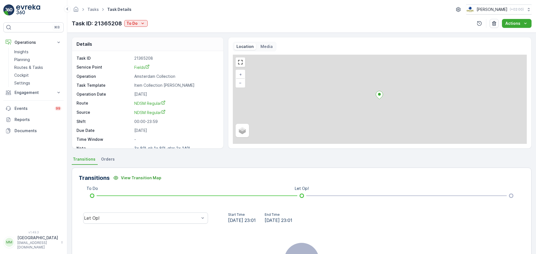
scroll to position [7, 0]
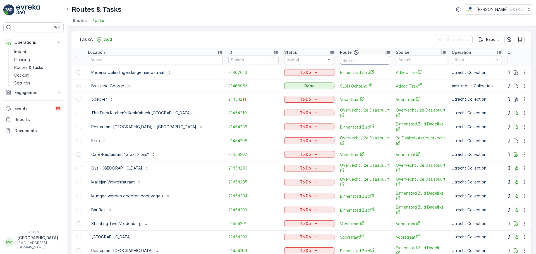
click at [340, 61] on input "text" at bounding box center [365, 60] width 50 height 9
type input "uva"
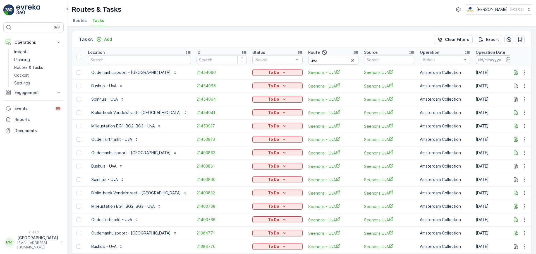
click at [476, 58] on input at bounding box center [495, 59] width 38 height 9
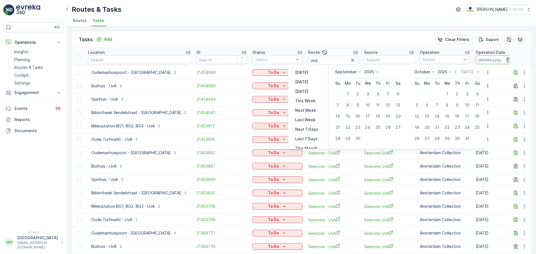
click at [348, 104] on div "8" at bounding box center [348, 105] width 9 height 9
type input "[DATE]"
click at [348, 104] on div "8" at bounding box center [348, 105] width 9 height 9
type input "[DATE]"
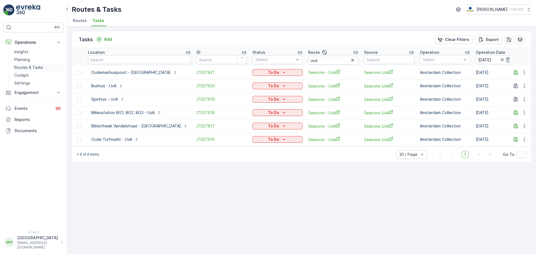
click at [35, 68] on p "Routes & Tasks" at bounding box center [28, 68] width 29 height 6
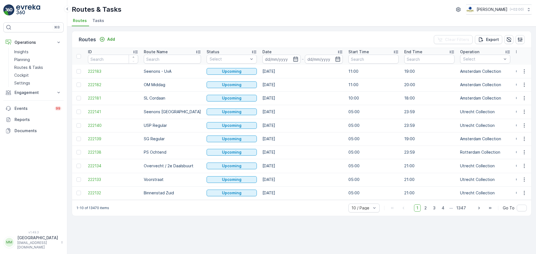
click at [100, 25] on li "Tasks" at bounding box center [98, 21] width 15 height 9
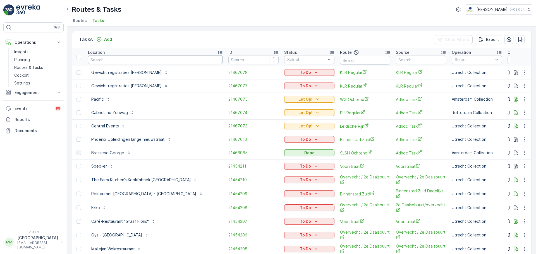
click at [137, 62] on input "text" at bounding box center [155, 59] width 135 height 9
type input "marie"
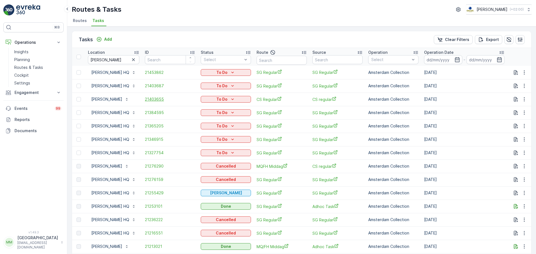
click at [158, 98] on span "21403655" at bounding box center [170, 100] width 50 height 6
click at [40, 58] on link "Planning" at bounding box center [38, 60] width 52 height 8
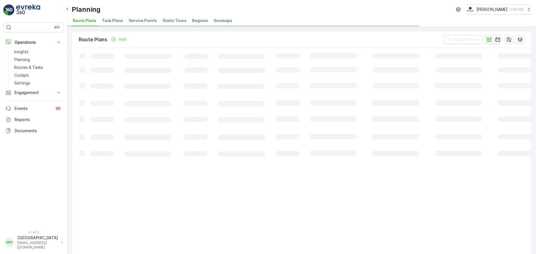
click at [115, 22] on span "Task Plans" at bounding box center [112, 21] width 21 height 6
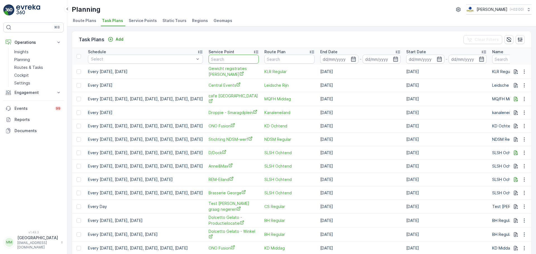
click at [259, 60] on input "text" at bounding box center [234, 59] width 50 height 9
type input "marie"
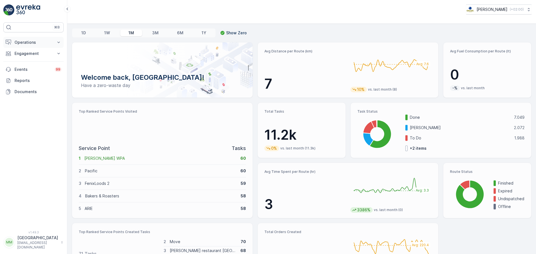
click at [24, 43] on p "Operations" at bounding box center [34, 43] width 38 height 6
click at [26, 64] on link "Routes & Tasks" at bounding box center [38, 68] width 52 height 8
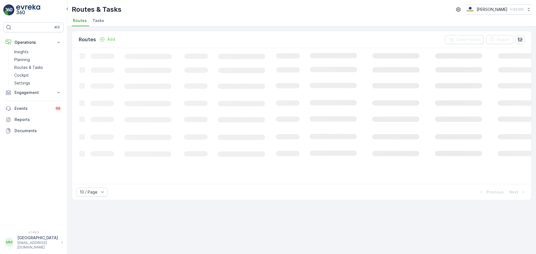
click at [94, 21] on span "Tasks" at bounding box center [98, 21] width 12 height 6
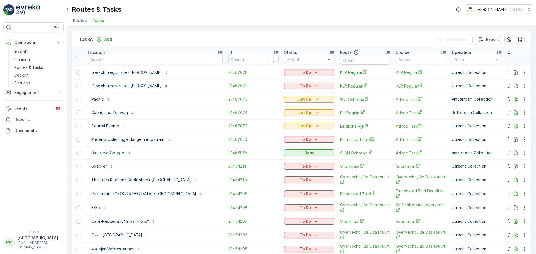
click at [115, 60] on input "text" at bounding box center [155, 59] width 135 height 9
type input "moqm"
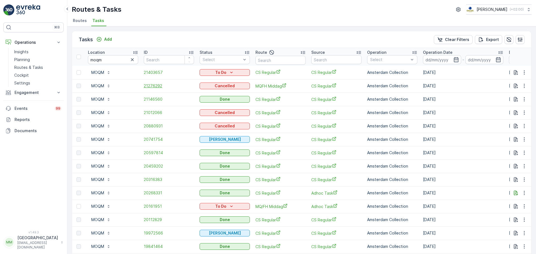
click at [150, 86] on span "21276292" at bounding box center [169, 86] width 50 height 6
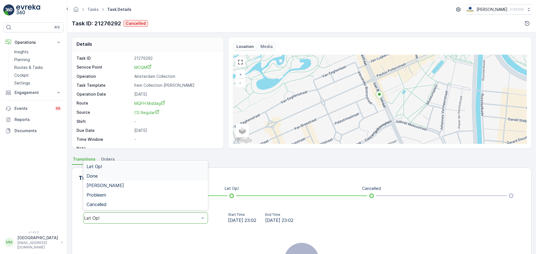
click at [123, 177] on div "Done" at bounding box center [146, 176] width 118 height 5
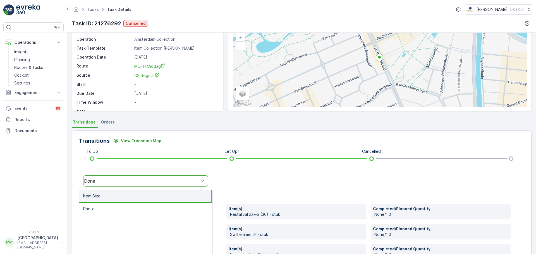
scroll to position [98, 0]
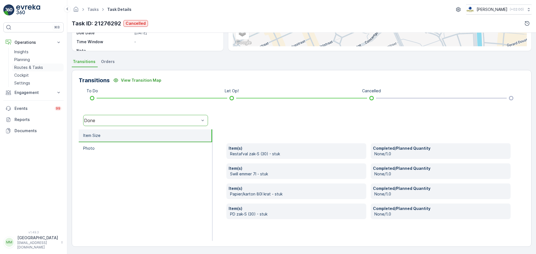
click at [30, 71] on link "Routes & Tasks" at bounding box center [38, 68] width 52 height 8
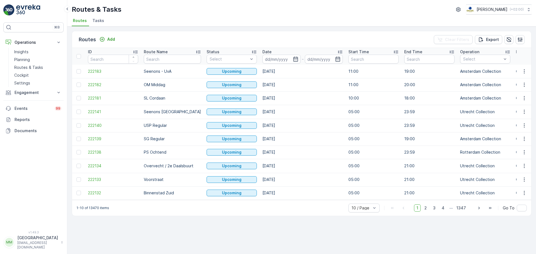
click at [98, 24] on li "Tasks" at bounding box center [98, 21] width 15 height 9
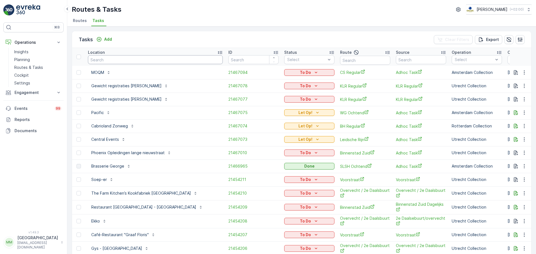
click at [112, 56] on input "text" at bounding box center [155, 59] width 135 height 9
type input "rshe"
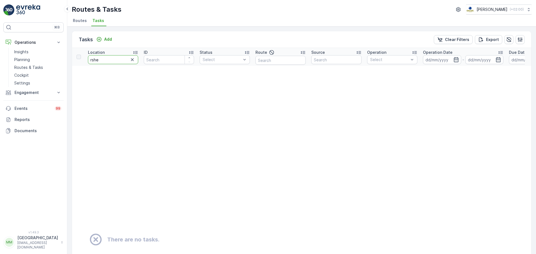
drag, startPoint x: 99, startPoint y: 61, endPoint x: 79, endPoint y: 63, distance: 20.2
click at [79, 63] on tr "Location rshe ID Status Select Route Source Operation Select Operation Date - D…" at bounding box center [490, 57] width 837 height 18
type input "heuve"
drag, startPoint x: 113, startPoint y: 63, endPoint x: 46, endPoint y: 67, distance: 67.7
click at [44, 66] on div "⌘B Operations Insights Planning Routes & Tasks Cockpit Settings Engagement Insi…" at bounding box center [268, 127] width 536 height 254
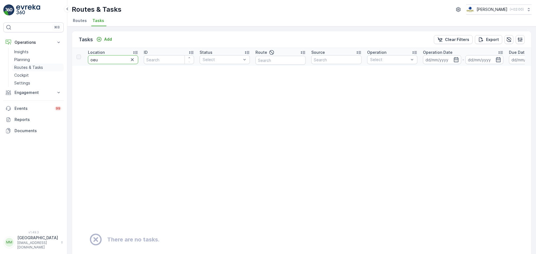
type input "oeuf"
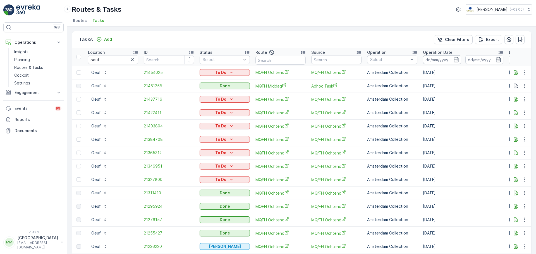
click at [437, 61] on input at bounding box center [442, 59] width 38 height 9
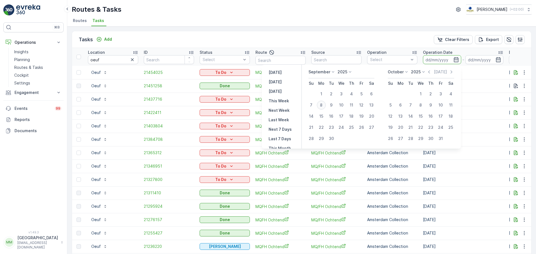
click at [321, 106] on div "8" at bounding box center [321, 105] width 9 height 9
type input "[DATE]"
click at [321, 106] on div "8" at bounding box center [321, 105] width 9 height 9
type input "[DATE]"
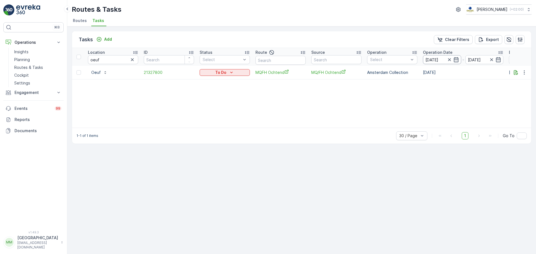
click at [432, 57] on input "[DATE]" at bounding box center [442, 59] width 38 height 9
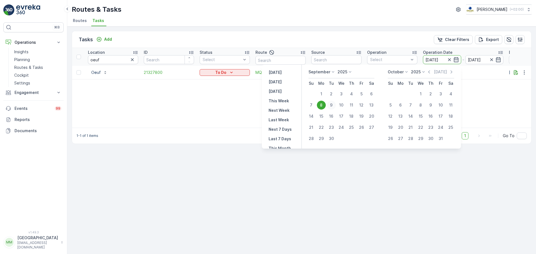
click at [330, 107] on div "9" at bounding box center [331, 105] width 9 height 9
type input "[DATE]"
click at [330, 107] on div "9" at bounding box center [331, 105] width 9 height 9
type input "[DATE]"
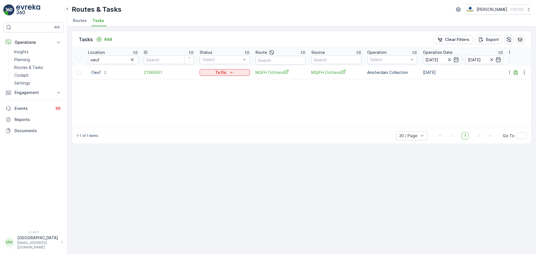
click at [109, 35] on div "Tasks Add Clear Filters Export" at bounding box center [302, 39] width 460 height 17
click at [108, 37] on p "Add" at bounding box center [108, 40] width 8 height 6
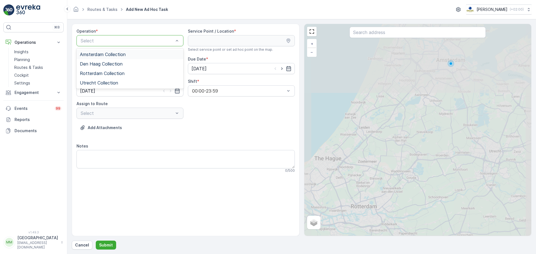
click at [98, 54] on span "Amsterdam Collection" at bounding box center [103, 54] width 46 height 5
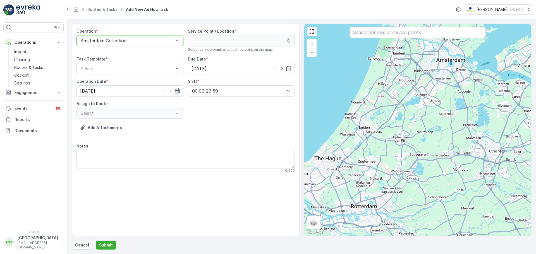
click at [369, 34] on input "text" at bounding box center [418, 32] width 136 height 11
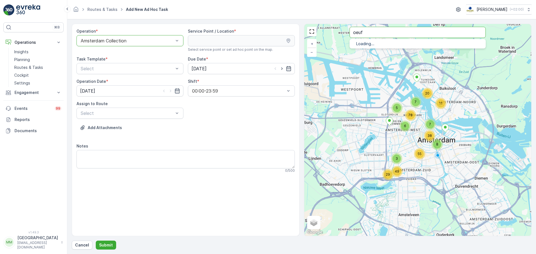
type input "oeuf"
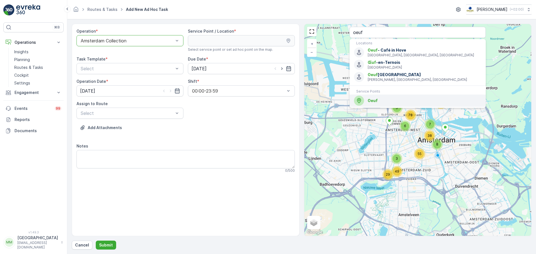
click at [372, 98] on span "Oeuf" at bounding box center [373, 100] width 10 height 5
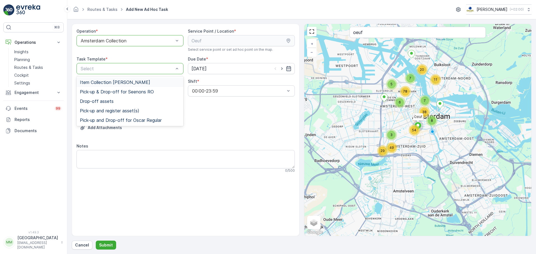
click at [97, 82] on span "Item Collection [PERSON_NAME]" at bounding box center [115, 82] width 70 height 5
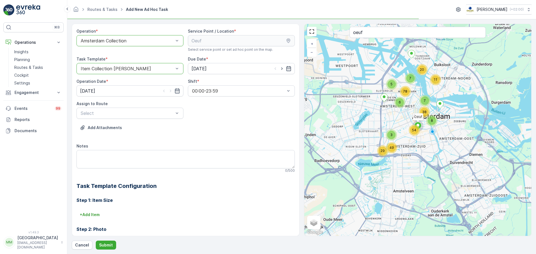
click at [284, 68] on div at bounding box center [282, 69] width 19 height 6
click at [281, 68] on icon "button" at bounding box center [282, 69] width 6 height 6
type input "[DATE]"
click at [170, 91] on icon "button" at bounding box center [170, 91] width 1 height 3
type input "09.09.2025"
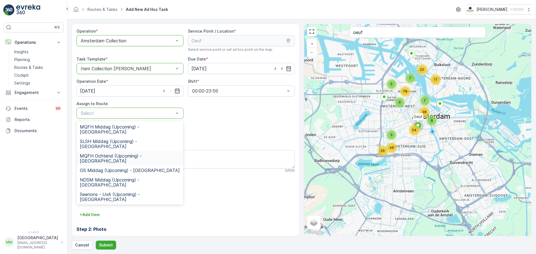
click at [88, 151] on div "MQFH Ochtend (Upcoming) - Amsterdam" at bounding box center [130, 158] width 107 height 15
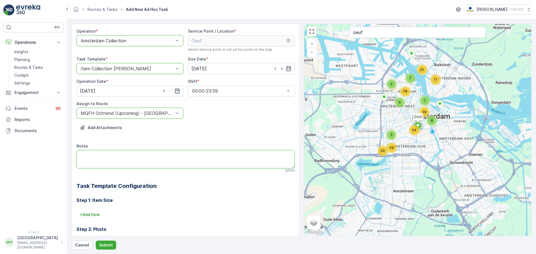
click at [91, 157] on textarea "Notes" at bounding box center [186, 159] width 218 height 18
click at [86, 161] on textarea "Graag brengen: 2x swill zakjes" at bounding box center [186, 159] width 218 height 18
click at [121, 158] on textarea "Graag brengen: 2x rol swill zakjes" at bounding box center [186, 159] width 218 height 18
type textarea "Graag brengen: 2x rol swill zakjes 2x rol 60L PD"
click at [103, 244] on p "Submit" at bounding box center [106, 246] width 14 height 6
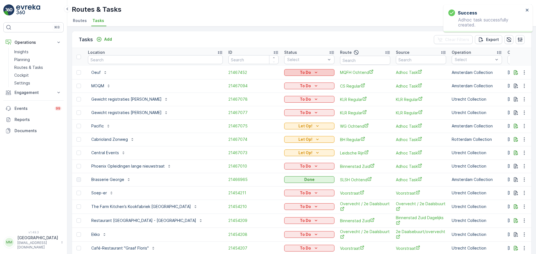
click at [287, 72] on div "To Do" at bounding box center [310, 73] width 46 height 6
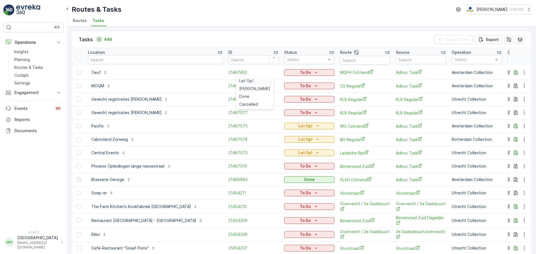
click at [255, 82] on div "Let Op!" at bounding box center [254, 81] width 35 height 8
click at [134, 57] on input "text" at bounding box center [155, 59] width 135 height 9
type input "gangnam"
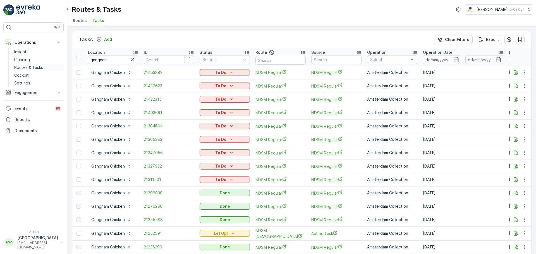
click at [25, 68] on p "Routes & Tasks" at bounding box center [28, 68] width 29 height 6
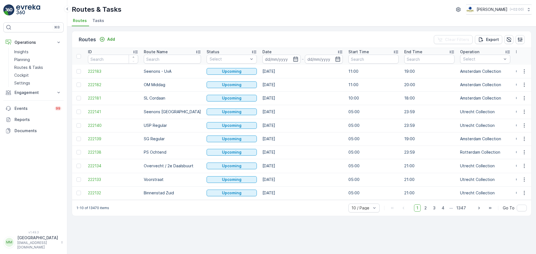
click at [98, 23] on span "Tasks" at bounding box center [98, 21] width 12 height 6
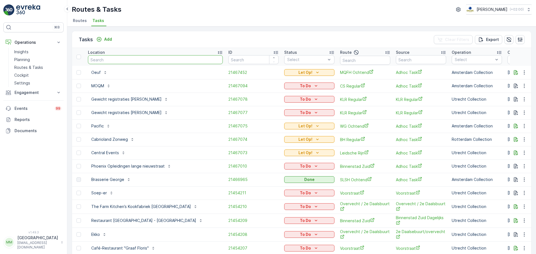
click at [115, 62] on input "text" at bounding box center [155, 59] width 135 height 9
type input "de regen"
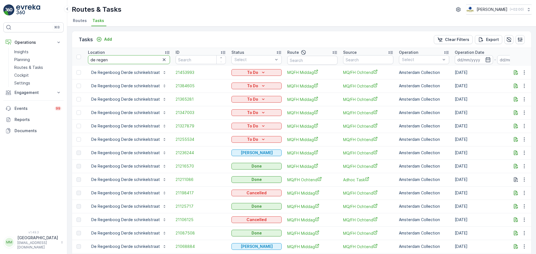
drag, startPoint x: 129, startPoint y: 61, endPoint x: 88, endPoint y: 62, distance: 41.1
click at [88, 62] on input "de regen" at bounding box center [129, 59] width 82 height 9
type input "imc"
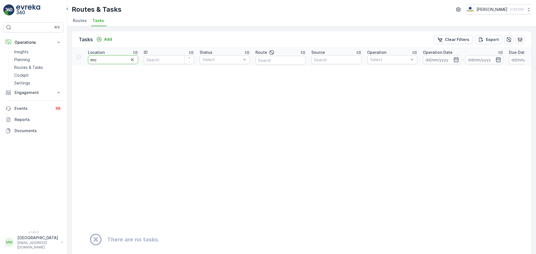
drag, startPoint x: 90, startPoint y: 63, endPoint x: 83, endPoint y: 62, distance: 7.3
click at [76, 64] on tr "Location imc ID Status Select Route Source Operation Select Operation Date - Du…" at bounding box center [490, 57] width 837 height 18
type input "inc"
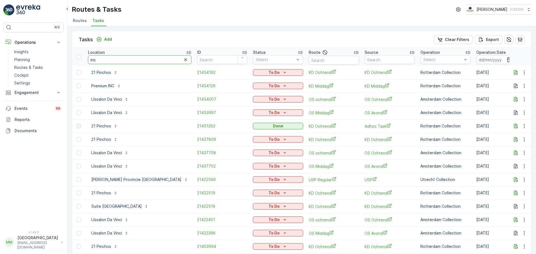
drag, startPoint x: 111, startPoint y: 58, endPoint x: 118, endPoint y: 51, distance: 10.3
click at [80, 60] on tr "Location inc ID Status Select Route Source Operation Select Operation Date - Du…" at bounding box center [529, 57] width 915 height 18
type input "pr"
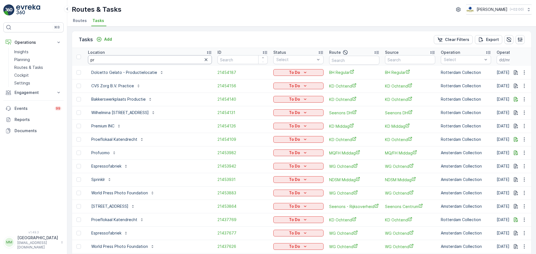
click at [133, 59] on input "pr" at bounding box center [150, 59] width 124 height 9
type input "premiumn"
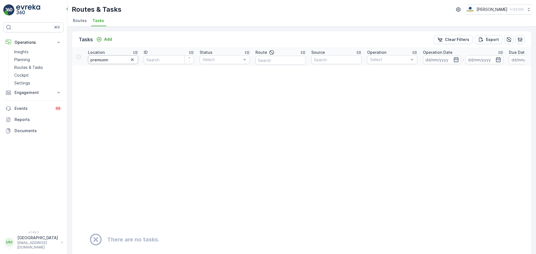
click at [118, 63] on input "premiumn" at bounding box center [113, 59] width 50 height 9
type input "premium"
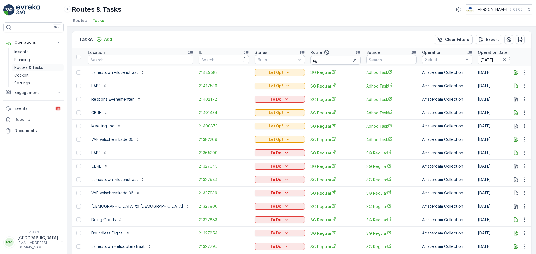
click at [40, 67] on p "Routes & Tasks" at bounding box center [28, 68] width 29 height 6
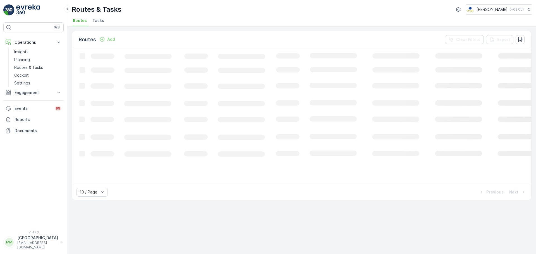
click at [97, 20] on span "Tasks" at bounding box center [98, 21] width 12 height 6
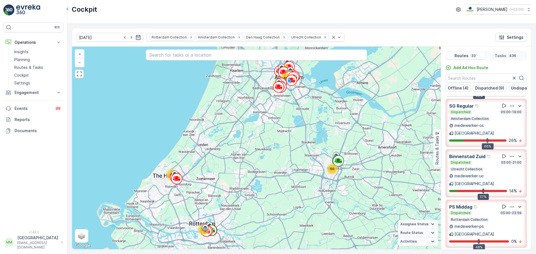
scroll to position [56, 0]
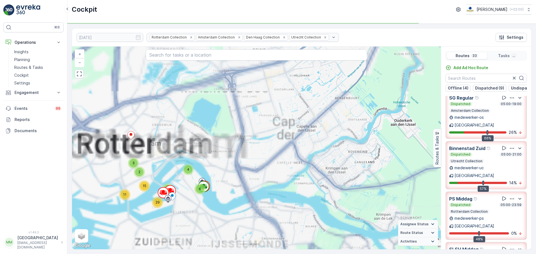
drag, startPoint x: 171, startPoint y: 208, endPoint x: 258, endPoint y: 228, distance: 89.1
click at [267, 224] on div "3 4 13 8 8 19 6 2 3 4 11 15 3 29 10 4 2 2 2 2 7 9 3 7 3 12 4 2 19 39 4 27 41 5 …" at bounding box center [256, 148] width 369 height 203
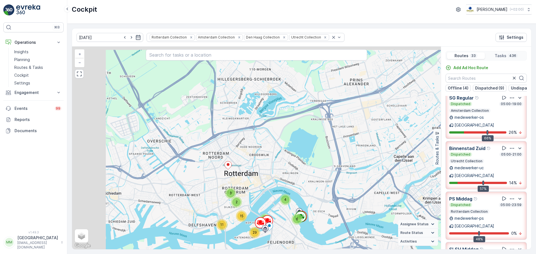
drag, startPoint x: 277, startPoint y: 242, endPoint x: 288, endPoint y: 245, distance: 11.5
click at [288, 245] on div "2 3 7 21 3 4 2 27 19 5 2 3 4 2 3 11 7 9 2 4 10 6 2 7 3 3 4 13 15 8 4 8 39 2 41 …" at bounding box center [256, 148] width 369 height 203
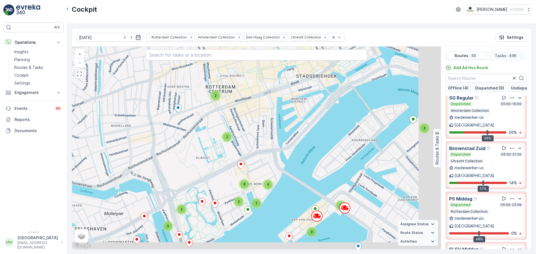
drag, startPoint x: 259, startPoint y: 231, endPoint x: 196, endPoint y: 178, distance: 82.1
click at [196, 178] on div "2 3 5 5 2 4 3 2 2 2 4 3 4 2 3 2 2 3 2 5 3 4 2 2 3 2 3 2 3 3 14 3 3 2 2 2 2 3 2 …" at bounding box center [256, 148] width 369 height 203
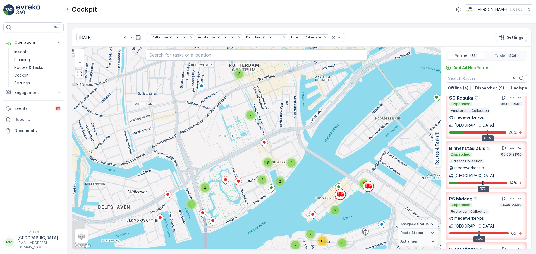
drag, startPoint x: 204, startPoint y: 196, endPoint x: 228, endPoint y: 174, distance: 32.2
click at [228, 174] on div "2 3 5 5 2 4 3 2 2 2 4 3 4 2 3 2 2 3 2 5 3 4 2 2 3 2 3 2 3 3 14 3 3 2 2 2 2 3 2 …" at bounding box center [256, 148] width 369 height 203
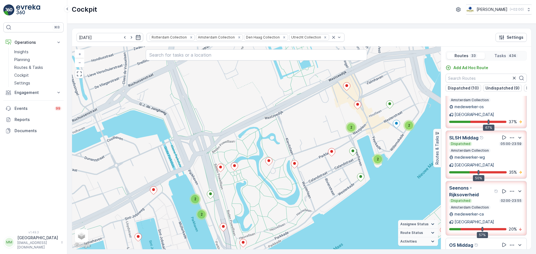
scroll to position [223, 0]
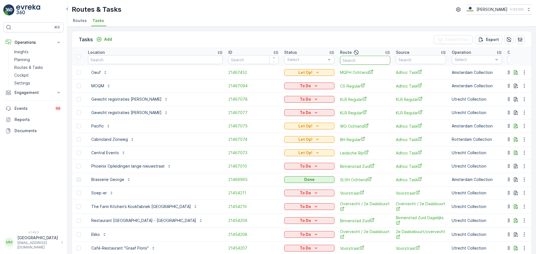
click at [340, 60] on input "text" at bounding box center [365, 60] width 50 height 9
type input "cs r"
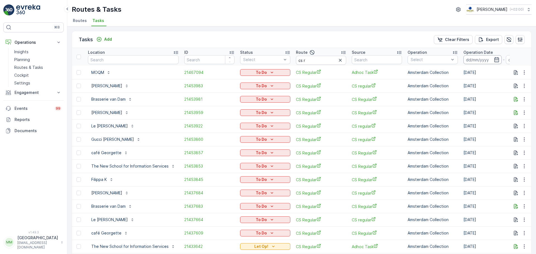
click at [473, 57] on input at bounding box center [483, 59] width 38 height 9
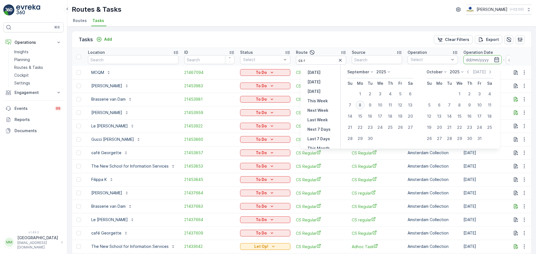
click at [361, 106] on div "8" at bounding box center [360, 105] width 9 height 9
type input "[DATE]"
click at [361, 106] on div "8" at bounding box center [360, 105] width 9 height 9
type input "[DATE]"
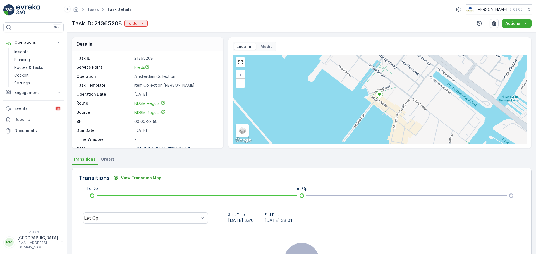
scroll to position [7, 0]
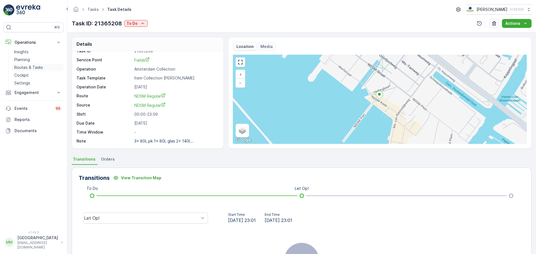
click at [37, 68] on p "Routes & Tasks" at bounding box center [28, 68] width 29 height 6
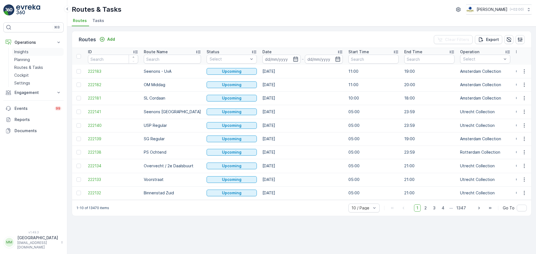
drag, startPoint x: 29, startPoint y: 65, endPoint x: 46, endPoint y: 53, distance: 21.2
click at [29, 65] on p "Routes & Tasks" at bounding box center [28, 68] width 29 height 6
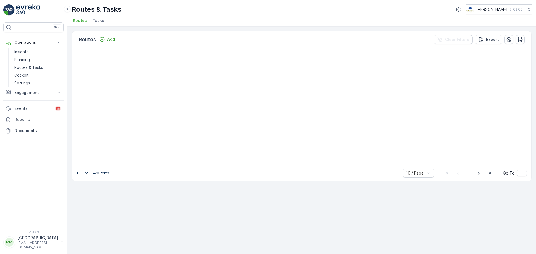
click at [106, 20] on ul "Routes Tasks" at bounding box center [300, 21] width 456 height 9
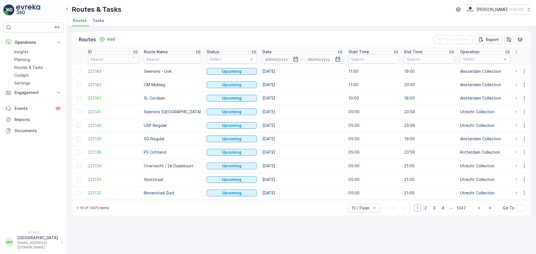
click at [103, 21] on li "Tasks" at bounding box center [98, 21] width 15 height 9
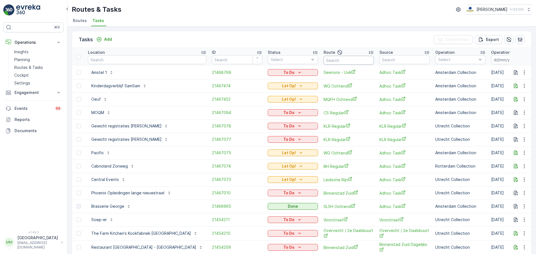
click at [324, 61] on input "text" at bounding box center [349, 60] width 50 height 9
click at [324, 61] on input "M" at bounding box center [349, 60] width 50 height 9
type input "MQFH m"
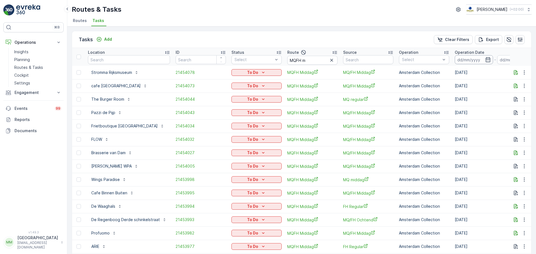
click at [464, 58] on input at bounding box center [474, 59] width 38 height 9
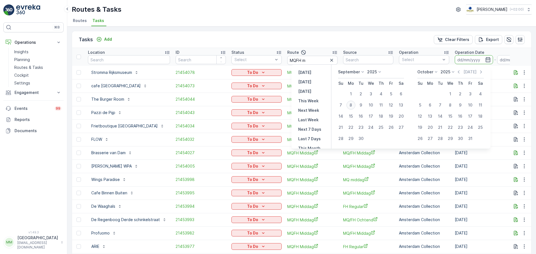
click at [352, 107] on div "8" at bounding box center [351, 105] width 9 height 9
type input "[DATE]"
click at [352, 107] on div "8" at bounding box center [351, 105] width 9 height 9
type input "[DATE]"
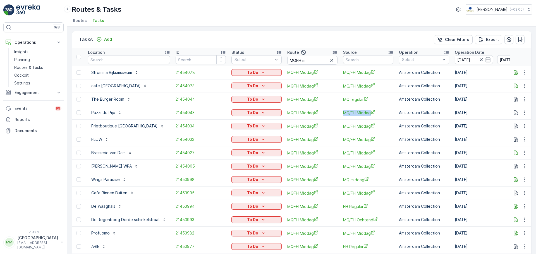
click at [352, 107] on td "MQ/FH Middag" at bounding box center [369, 112] width 56 height 13
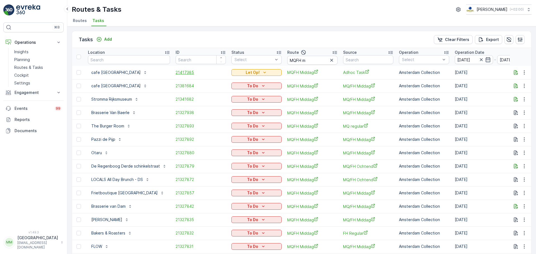
click at [182, 72] on span "21417385" at bounding box center [201, 73] width 50 height 6
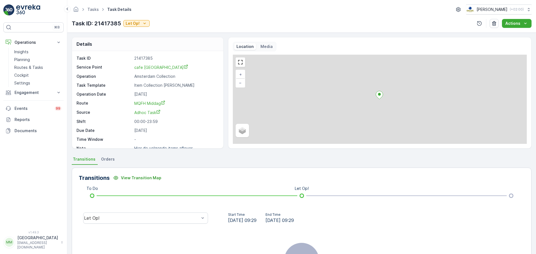
scroll to position [7, 0]
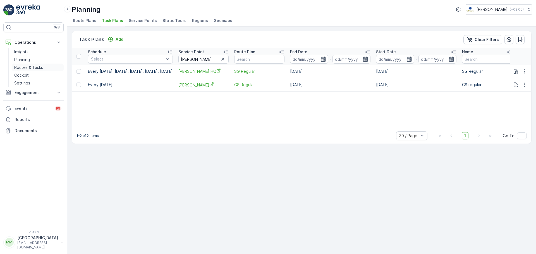
click at [45, 69] on link "Routes & Tasks" at bounding box center [38, 68] width 52 height 8
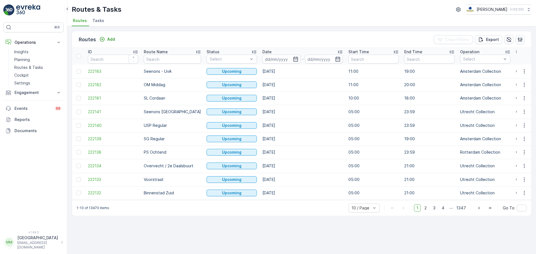
click at [91, 20] on li "Tasks" at bounding box center [98, 21] width 15 height 9
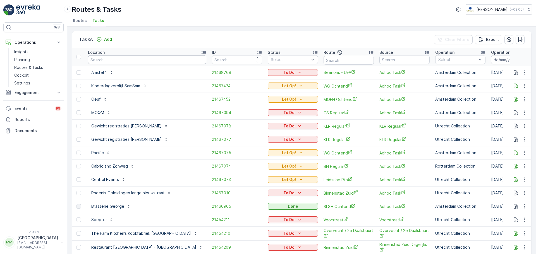
click at [114, 61] on input "text" at bounding box center [147, 59] width 118 height 9
type input "hilton"
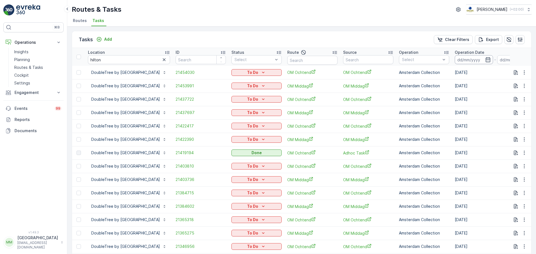
click at [493, 62] on input at bounding box center [474, 59] width 38 height 9
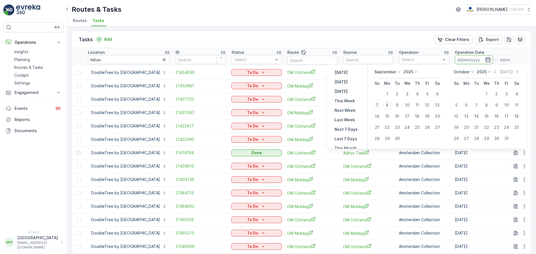
click at [375, 106] on div "7" at bounding box center [377, 105] width 9 height 9
type input "07.09.2025"
click at [375, 107] on div "7" at bounding box center [377, 105] width 9 height 9
type input "07.09.2025"
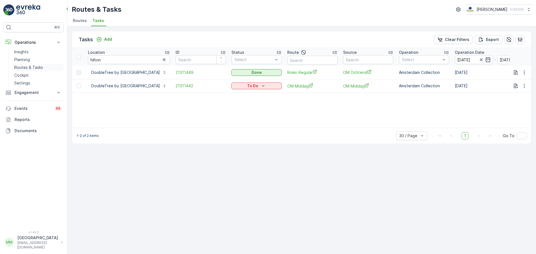
click at [35, 67] on p "Routes & Tasks" at bounding box center [28, 68] width 29 height 6
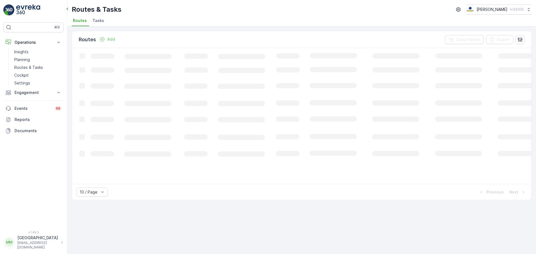
click at [101, 25] on li "Tasks" at bounding box center [98, 21] width 15 height 9
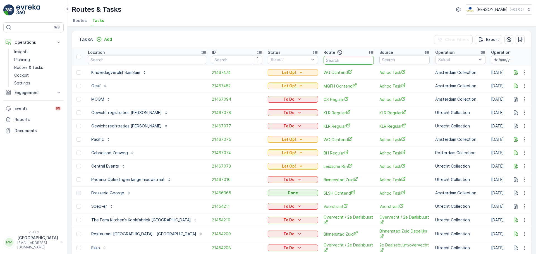
click at [334, 60] on input "text" at bounding box center [349, 60] width 50 height 9
type input "ndsm m"
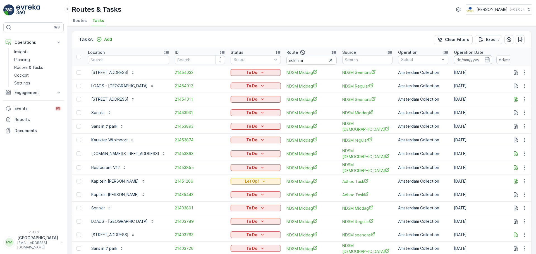
click at [467, 63] on input at bounding box center [473, 59] width 38 height 9
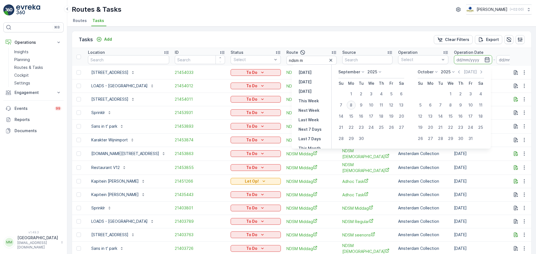
click at [352, 108] on div "8" at bounding box center [351, 105] width 9 height 9
type input "[DATE]"
click at [352, 108] on div "8" at bounding box center [351, 105] width 9 height 9
type input "[DATE]"
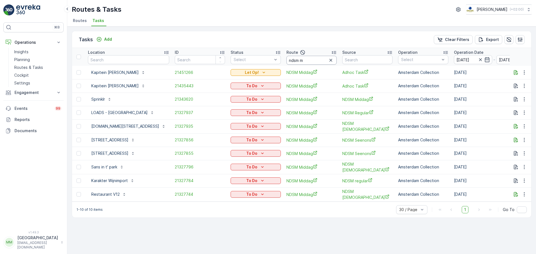
click at [305, 58] on input "ndsm m" at bounding box center [312, 60] width 50 height 9
type input "ndsm r"
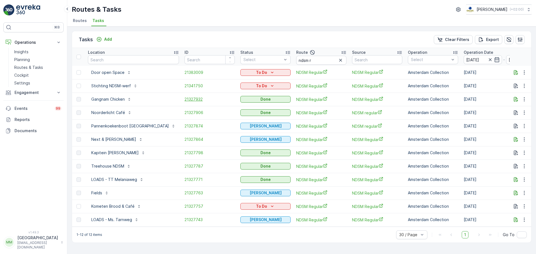
click at [185, 98] on span "21327932" at bounding box center [210, 100] width 50 height 6
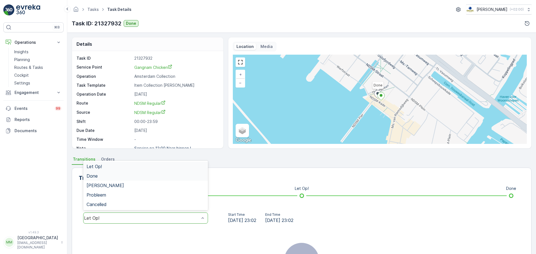
click at [108, 176] on div "Done" at bounding box center [146, 176] width 118 height 5
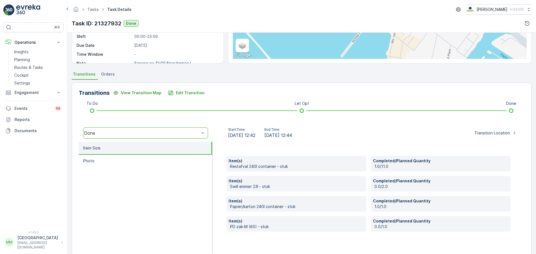
scroll to position [98, 0]
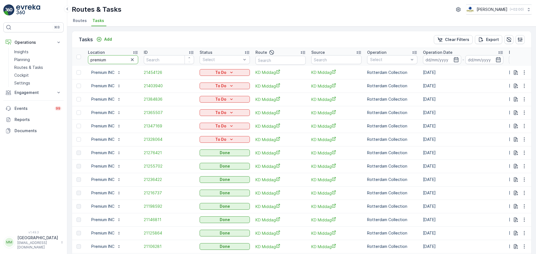
drag, startPoint x: 119, startPoint y: 59, endPoint x: 73, endPoint y: 63, distance: 46.3
click at [73, 63] on tr "Location premium ID Status Select Route Source Operation Select Operation Date …" at bounding box center [503, 57] width 862 height 18
type input "luxor"
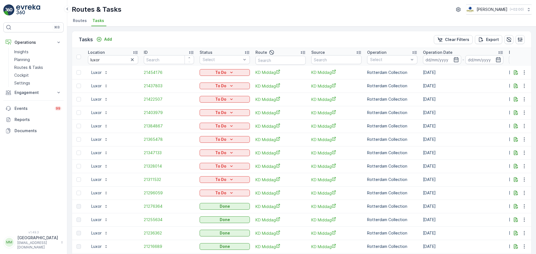
drag, startPoint x: 446, startPoint y: 180, endPoint x: 420, endPoint y: 181, distance: 26.3
click at [420, 181] on tr "Luxor 21311532 To Do [PERSON_NAME] [PERSON_NAME] Rotterdam Collection [DATE] [D…" at bounding box center [503, 179] width 862 height 13
drag, startPoint x: 423, startPoint y: 192, endPoint x: 445, endPoint y: 183, distance: 23.4
click at [454, 188] on td "06.09.2025" at bounding box center [463, 193] width 86 height 13
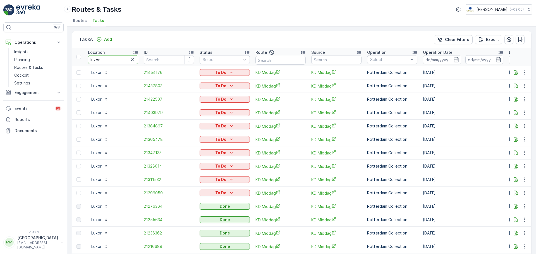
drag, startPoint x: 110, startPoint y: 58, endPoint x: 88, endPoint y: 58, distance: 22.1
click at [88, 58] on th "Location luxor" at bounding box center [113, 57] width 56 height 18
type input "zizo"
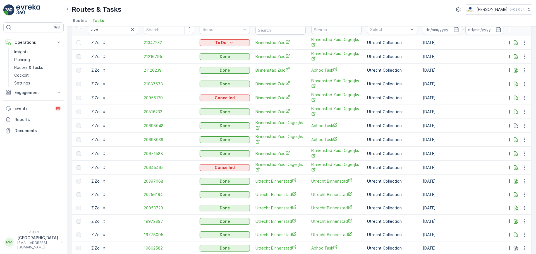
scroll to position [28, 0]
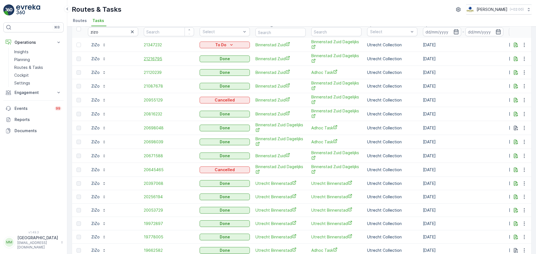
click at [145, 61] on span "21216795" at bounding box center [169, 59] width 50 height 6
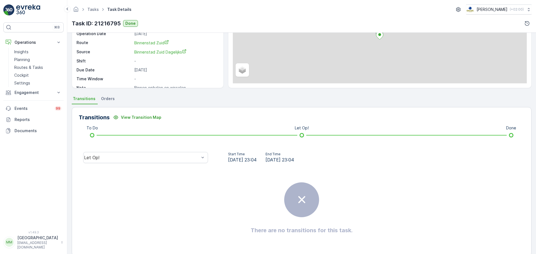
scroll to position [70, 0]
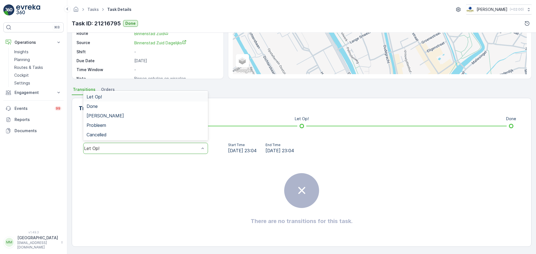
click at [156, 154] on div "Let Op!" at bounding box center [145, 148] width 125 height 11
click at [123, 109] on div "Done" at bounding box center [146, 106] width 118 height 5
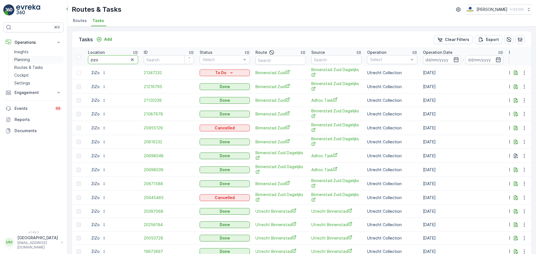
drag, startPoint x: 111, startPoint y: 60, endPoint x: 62, endPoint y: 56, distance: 48.7
click at [62, 56] on div "⌘B Operations Insights Planning Routes & Tasks Cockpit Settings Engagement Insi…" at bounding box center [268, 127] width 536 height 254
type input "hilton"
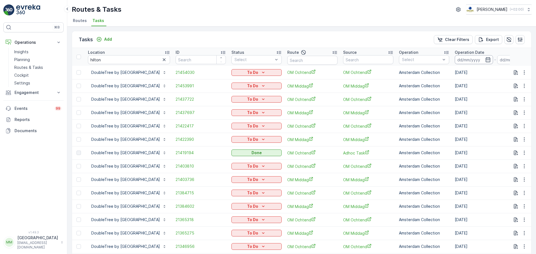
click at [491, 60] on input at bounding box center [474, 59] width 38 height 9
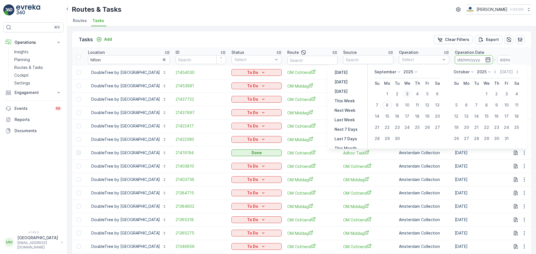
click at [409, 94] on div "3" at bounding box center [407, 94] width 9 height 9
type input "03.09.2025"
click at [409, 94] on div "3" at bounding box center [407, 94] width 9 height 9
type input "03.09.2025"
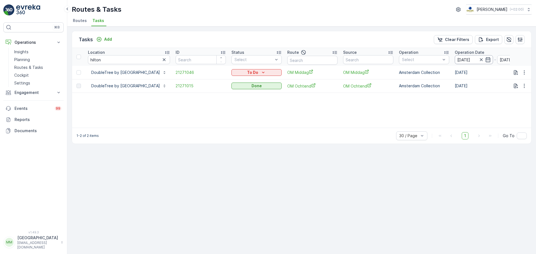
click at [493, 56] on input "03.09.2025" at bounding box center [474, 59] width 38 height 9
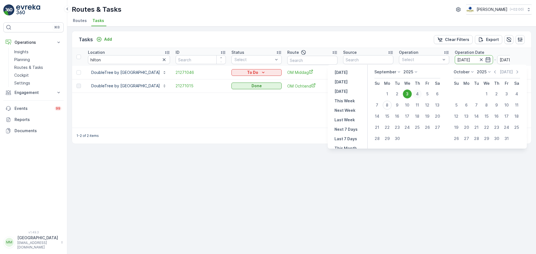
click at [418, 91] on div "4" at bounding box center [417, 94] width 9 height 9
type input "04.09.2025"
click at [418, 91] on div "4" at bounding box center [417, 94] width 9 height 9
type input "04.09.2025"
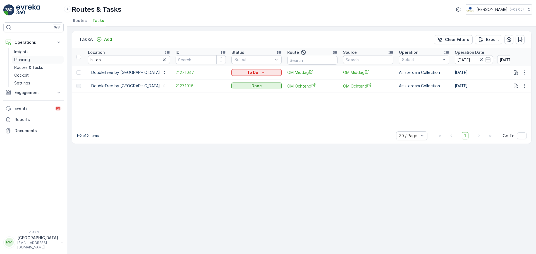
click at [33, 63] on link "Planning" at bounding box center [38, 60] width 52 height 8
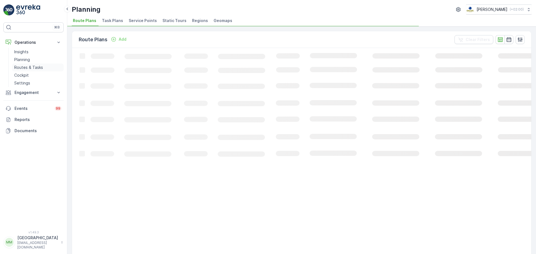
click at [33, 64] on link "Routes & Tasks" at bounding box center [38, 68] width 52 height 8
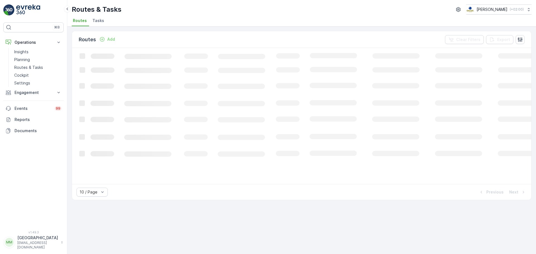
click at [98, 22] on span "Tasks" at bounding box center [98, 21] width 12 height 6
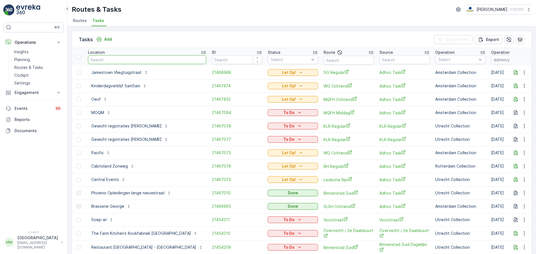
click at [112, 59] on input "text" at bounding box center [147, 59] width 118 height 9
type input "armada"
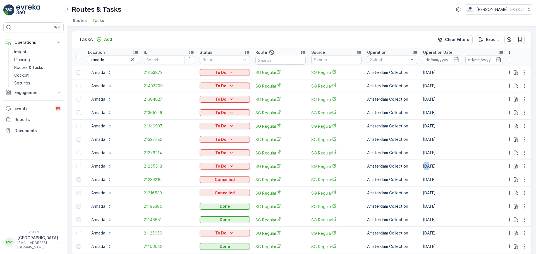
drag, startPoint x: 429, startPoint y: 167, endPoint x: 426, endPoint y: 166, distance: 3.5
click at [426, 166] on td "04.09.2025" at bounding box center [463, 166] width 86 height 13
drag, startPoint x: 430, startPoint y: 154, endPoint x: 418, endPoint y: 154, distance: 11.7
click at [418, 154] on tr "Armada 21276214 To Do SG Regular SG Regular Amsterdam Collection 05.09.2025 05.…" at bounding box center [503, 152] width 862 height 13
click at [425, 143] on td "[DATE]" at bounding box center [463, 139] width 86 height 13
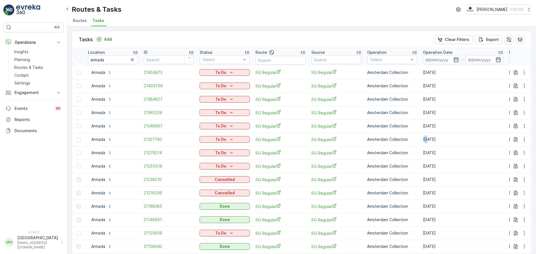
drag, startPoint x: 437, startPoint y: 137, endPoint x: 440, endPoint y: 138, distance: 3.2
click at [440, 138] on td "[DATE]" at bounding box center [463, 139] width 86 height 13
drag, startPoint x: 446, startPoint y: 139, endPoint x: 430, endPoint y: 137, distance: 16.6
click at [430, 137] on td "[DATE]" at bounding box center [463, 139] width 86 height 13
click at [442, 138] on td "[DATE]" at bounding box center [463, 139] width 86 height 13
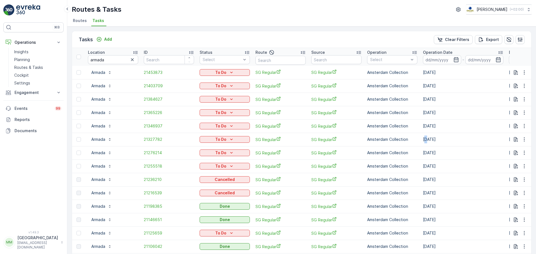
click at [449, 139] on td "[DATE]" at bounding box center [463, 139] width 86 height 13
drag, startPoint x: 446, startPoint y: 168, endPoint x: 442, endPoint y: 162, distance: 7.6
click at [457, 165] on td "04.09.2025" at bounding box center [463, 166] width 86 height 13
drag, startPoint x: 447, startPoint y: 155, endPoint x: 446, endPoint y: 150, distance: 5.0
click at [453, 153] on td "05.09.2025" at bounding box center [463, 152] width 86 height 13
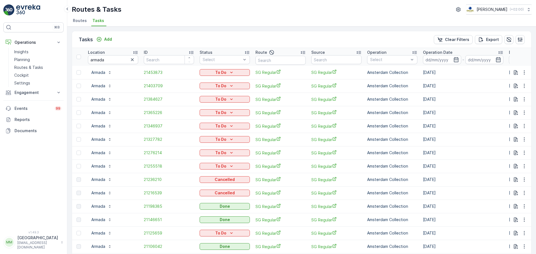
drag, startPoint x: 449, startPoint y: 141, endPoint x: 446, endPoint y: 142, distance: 3.5
click at [446, 142] on td "[DATE]" at bounding box center [463, 139] width 86 height 13
click at [106, 42] on p "Add" at bounding box center [108, 40] width 8 height 6
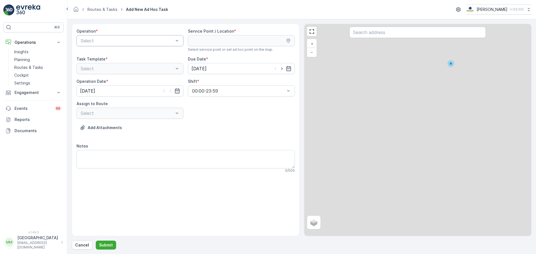
click at [106, 44] on div "Select" at bounding box center [130, 40] width 107 height 11
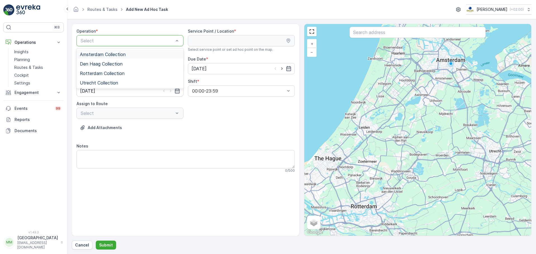
click at [109, 54] on span "Amsterdam Collection" at bounding box center [103, 54] width 46 height 5
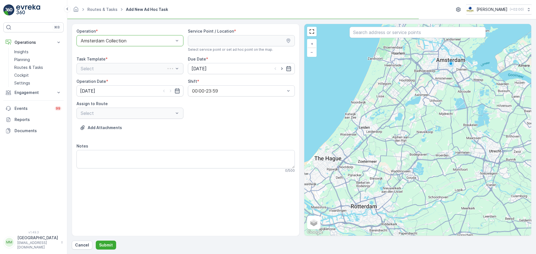
click at [368, 35] on input "text" at bounding box center [418, 32] width 136 height 11
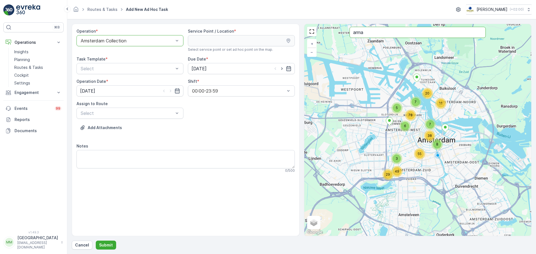
type input "arma"
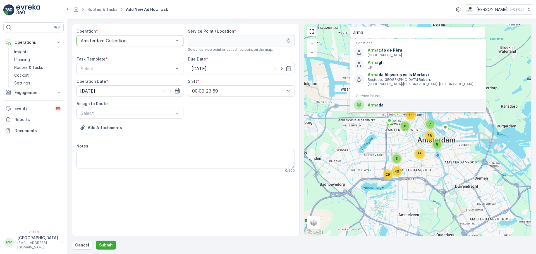
click at [404, 99] on li "Arma da" at bounding box center [418, 105] width 136 height 12
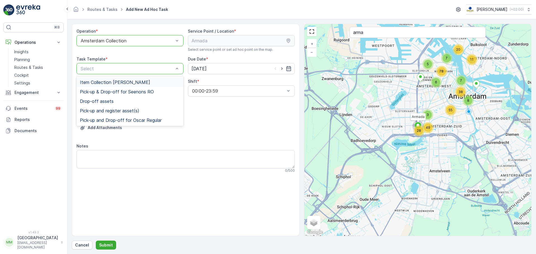
click at [136, 78] on div "Item Collection Oscar Regulier" at bounding box center [130, 82] width 107 height 9
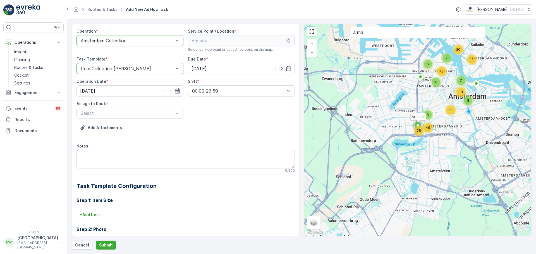
click at [282, 70] on icon "button" at bounding box center [282, 69] width 6 height 6
type input "09.09.2025"
click at [170, 93] on icon "button" at bounding box center [171, 91] width 6 height 6
type input "09.09.2025"
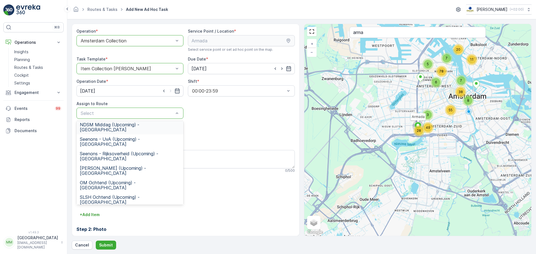
scroll to position [56, 0]
click at [121, 209] on span "SG Regular (Upcoming) - Amsterdam" at bounding box center [129, 211] width 99 height 5
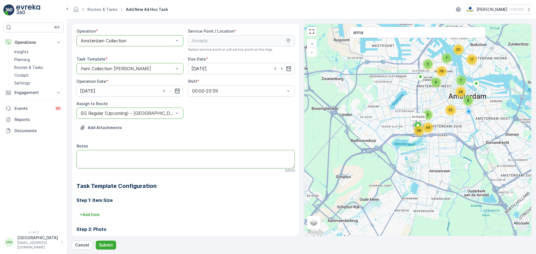
click at [127, 159] on textarea "Notes" at bounding box center [186, 159] width 218 height 18
type textarea "h"
type textarea "graag brengen: swill zakjes + 2x 23L swill bakken"
click at [105, 245] on p "Submit" at bounding box center [106, 246] width 14 height 6
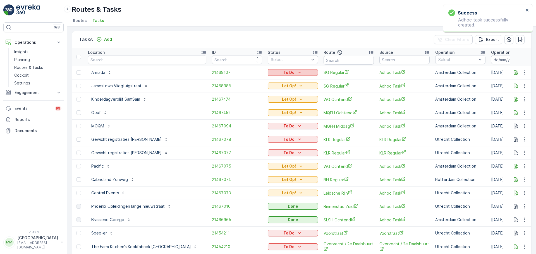
click at [270, 71] on div "To Do" at bounding box center [293, 73] width 46 height 6
click at [249, 84] on div "Let Op!" at bounding box center [254, 81] width 35 height 8
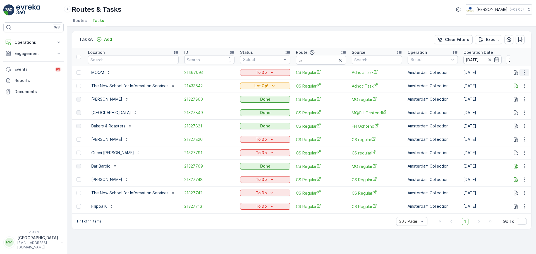
click at [522, 74] on icon "button" at bounding box center [525, 73] width 6 height 6
click at [147, 237] on div "Tasks Add Clear Filters Export Location ID Status Select Route cs r Source Oper…" at bounding box center [301, 141] width 469 height 228
click at [526, 71] on icon "button" at bounding box center [525, 73] width 6 height 6
click at [518, 97] on span "Change Route" at bounding box center [510, 97] width 27 height 6
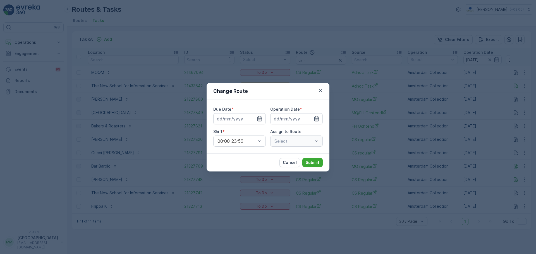
type input "[DATE]"
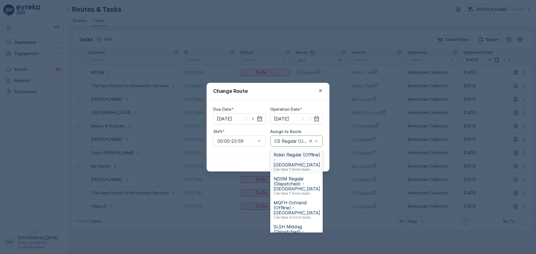
click at [301, 145] on div "CS Regular (Undispatched ) - [GEOGRAPHIC_DATA]" at bounding box center [296, 141] width 53 height 11
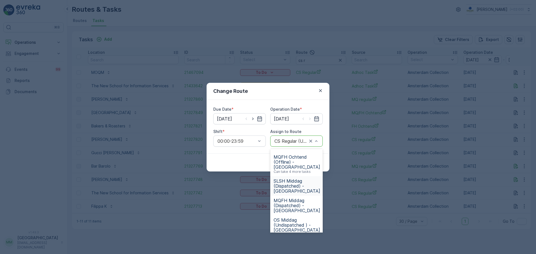
scroll to position [56, 0]
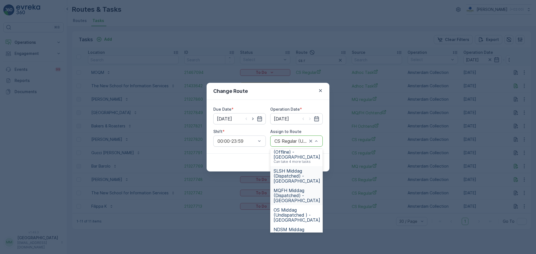
click at [304, 198] on span "MQFH Middag (Dispatched) - [GEOGRAPHIC_DATA]" at bounding box center [297, 195] width 47 height 15
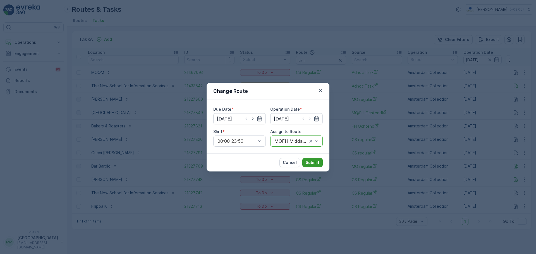
click at [310, 165] on p "Submit" at bounding box center [313, 163] width 14 height 6
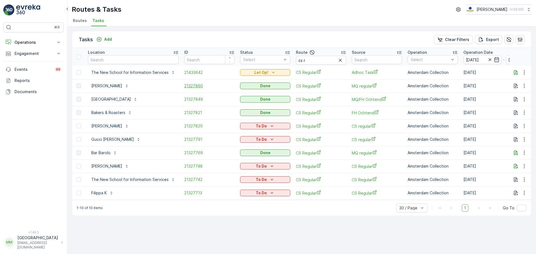
click at [191, 87] on span "21327860" at bounding box center [209, 86] width 50 height 6
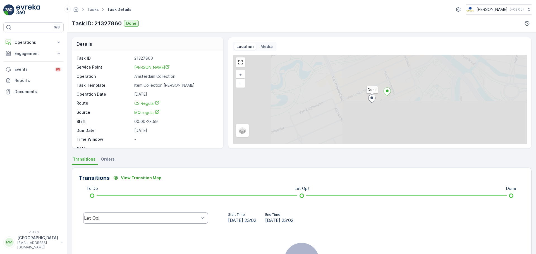
click at [105, 216] on div "Let Op!" at bounding box center [145, 218] width 125 height 11
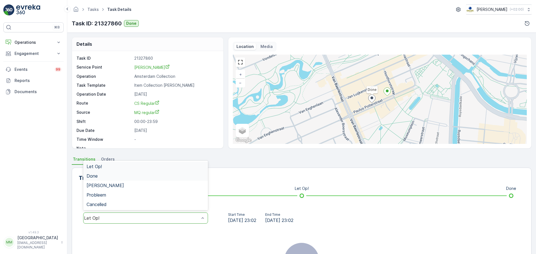
click at [119, 177] on div "Done" at bounding box center [146, 176] width 118 height 5
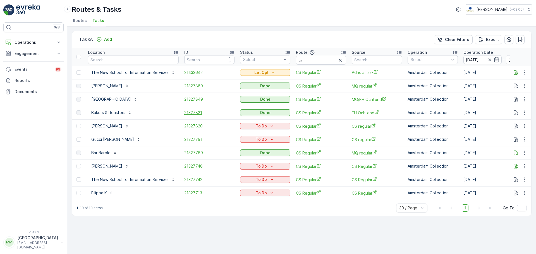
click at [199, 114] on span "21327821" at bounding box center [209, 113] width 50 height 6
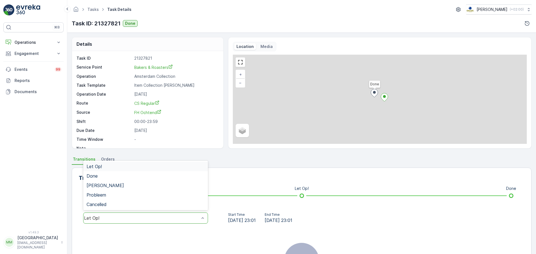
click at [139, 222] on div "Let Op!" at bounding box center [145, 218] width 125 height 11
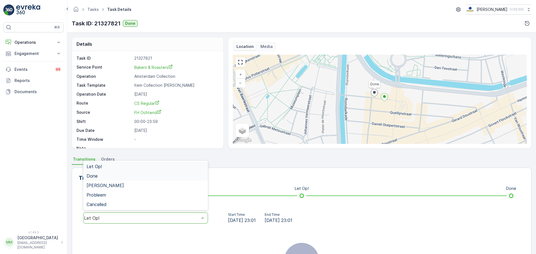
click at [115, 179] on div "Done" at bounding box center [145, 176] width 125 height 9
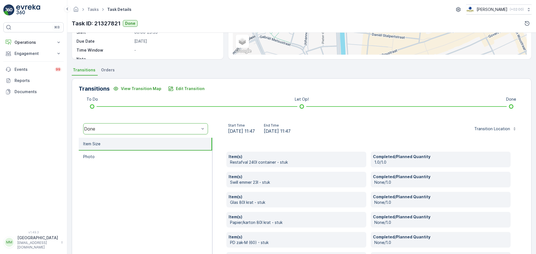
scroll to position [112, 0]
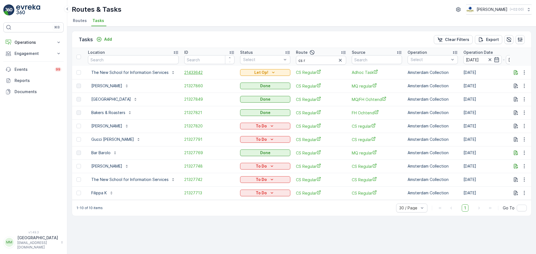
click at [184, 75] on span "21433642" at bounding box center [209, 73] width 50 height 6
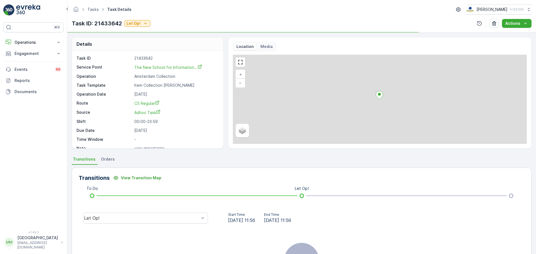
scroll to position [7, 0]
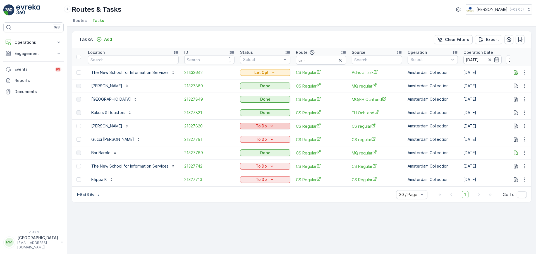
click at [271, 125] on icon "To Do" at bounding box center [272, 126] width 6 height 6
click at [249, 158] on span "Cancelled" at bounding box center [251, 158] width 19 height 6
click at [262, 141] on p "To Do" at bounding box center [261, 140] width 11 height 6
click at [254, 169] on span "Cancelled" at bounding box center [251, 172] width 19 height 6
click at [255, 170] on div "To Do" at bounding box center [265, 167] width 50 height 8
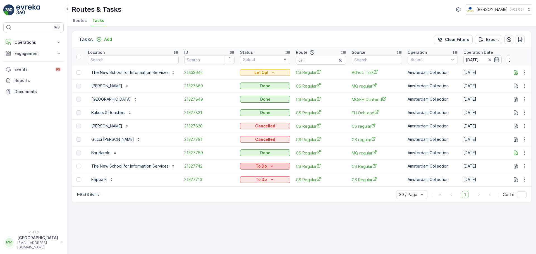
click at [257, 168] on p "To Do" at bounding box center [261, 167] width 11 height 6
click at [253, 199] on span "Cancelled" at bounding box center [251, 199] width 19 height 6
click at [262, 181] on p "To Do" at bounding box center [261, 180] width 11 height 6
click at [255, 211] on span "Cancelled" at bounding box center [251, 212] width 19 height 6
click at [32, 44] on p "Operations" at bounding box center [34, 43] width 38 height 6
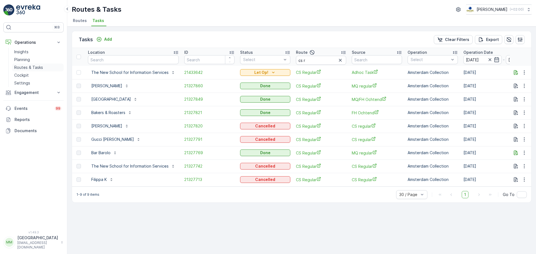
click at [36, 68] on p "Routes & Tasks" at bounding box center [28, 68] width 29 height 6
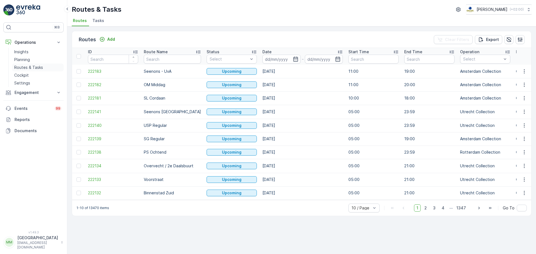
click at [22, 66] on p "Routes & Tasks" at bounding box center [28, 68] width 29 height 6
drag, startPoint x: 99, startPoint y: 20, endPoint x: 141, endPoint y: 10, distance: 42.3
click at [100, 20] on span "Tasks" at bounding box center [98, 21] width 12 height 6
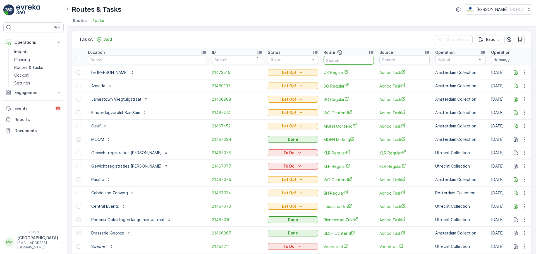
click at [324, 57] on input "text" at bounding box center [349, 60] width 50 height 9
type input "sg r"
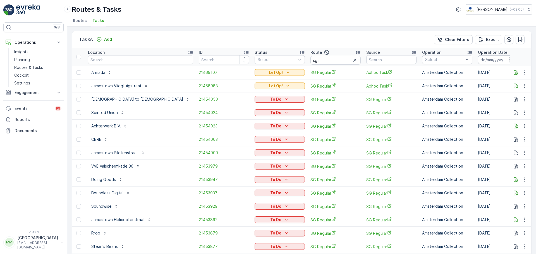
click at [478, 63] on input at bounding box center [497, 59] width 38 height 9
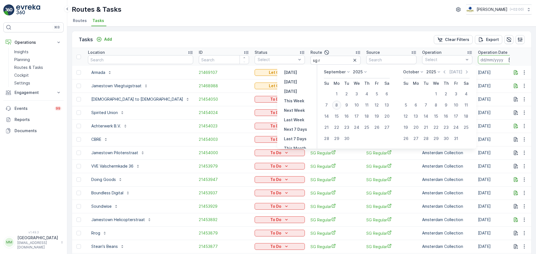
click at [334, 106] on div "8" at bounding box center [336, 105] width 9 height 9
type input "[DATE]"
click at [335, 106] on div "8" at bounding box center [336, 105] width 9 height 9
type input "[DATE]"
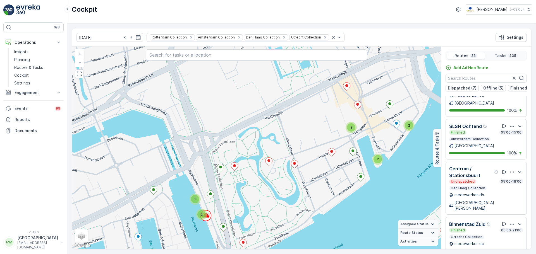
scroll to position [503, 0]
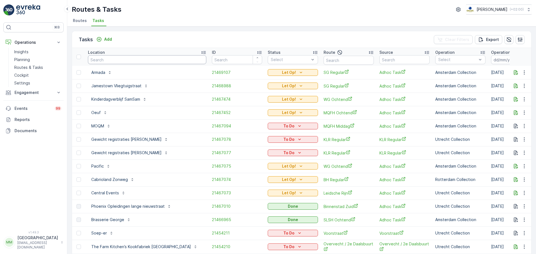
click at [105, 62] on input "text" at bounding box center [147, 59] width 118 height 9
type input "champ"
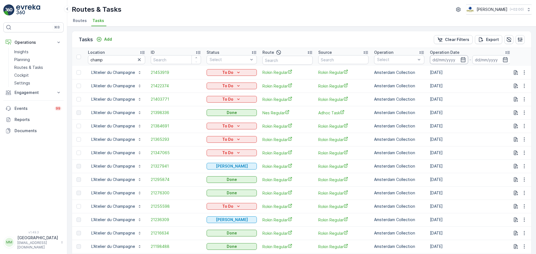
click at [448, 61] on input at bounding box center [449, 59] width 38 height 9
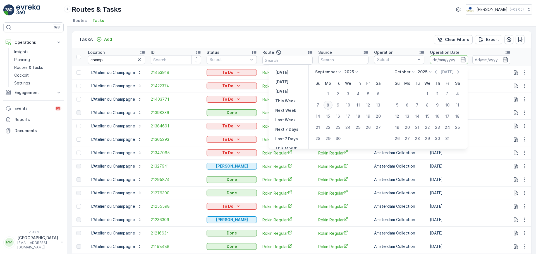
click at [330, 106] on div "8" at bounding box center [328, 105] width 9 height 9
type input "[DATE]"
click at [330, 106] on div "8" at bounding box center [328, 105] width 9 height 9
type input "[DATE]"
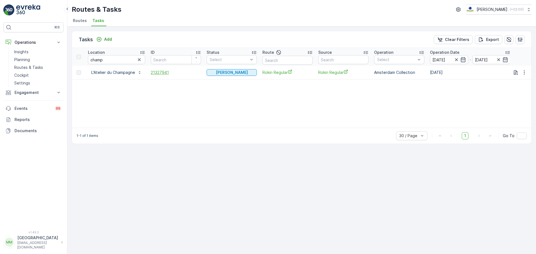
click at [152, 73] on span "21327941" at bounding box center [176, 73] width 50 height 6
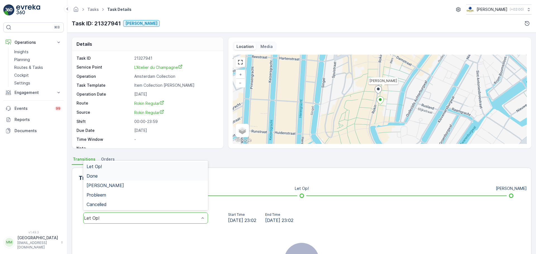
click at [130, 178] on div "Done" at bounding box center [146, 176] width 118 height 5
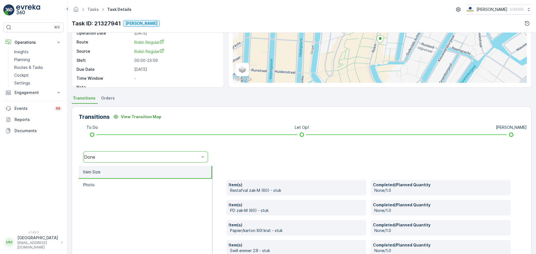
scroll to position [112, 0]
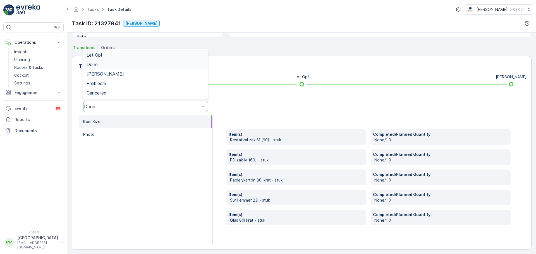
click at [142, 108] on div "Done" at bounding box center [141, 106] width 115 height 5
click at [142, 58] on div "Let Op!" at bounding box center [145, 54] width 125 height 9
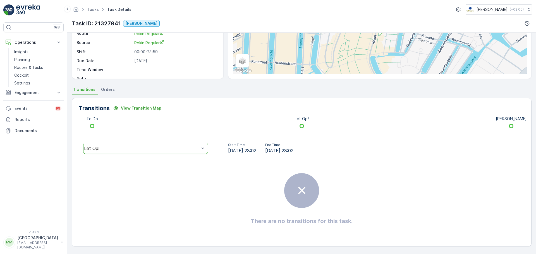
scroll to position [70, 0]
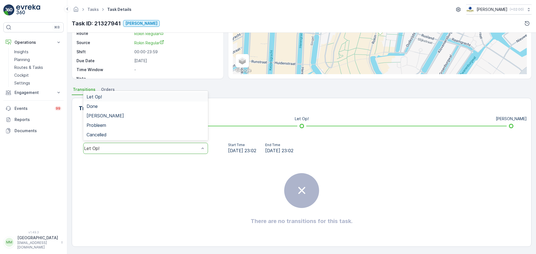
click at [153, 147] on div "Let Op!" at bounding box center [141, 148] width 115 height 5
click at [103, 106] on div "Done" at bounding box center [146, 106] width 118 height 5
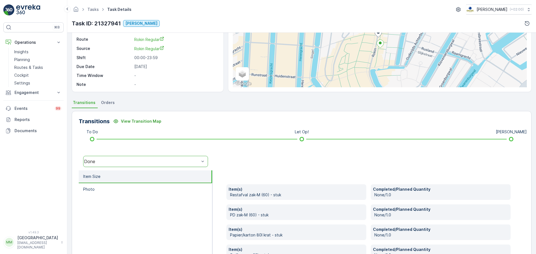
scroll to position [0, 0]
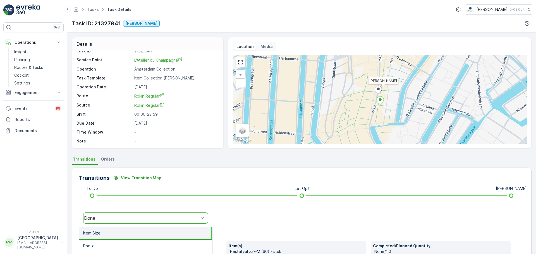
click at [379, 102] on icon at bounding box center [380, 101] width 7 height 8
click at [376, 91] on icon at bounding box center [378, 90] width 7 height 8
click at [380, 100] on ellipse at bounding box center [380, 99] width 3 height 3
click at [378, 91] on ellipse at bounding box center [378, 89] width 3 height 3
click at [380, 103] on icon at bounding box center [380, 101] width 7 height 8
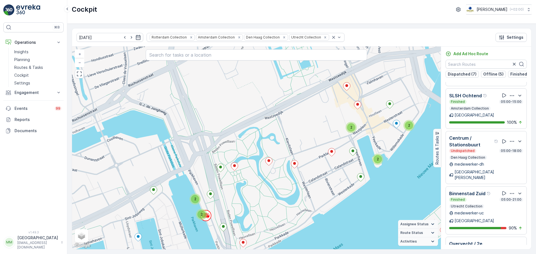
scroll to position [450, 0]
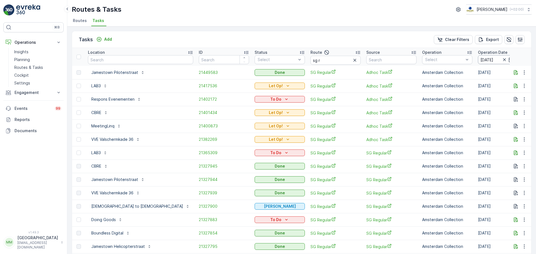
click at [478, 63] on input "[DATE]" at bounding box center [497, 59] width 38 height 9
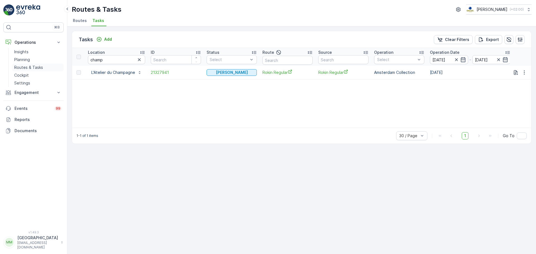
drag, startPoint x: 0, startPoint y: 0, endPoint x: 51, endPoint y: 68, distance: 84.8
click at [51, 68] on link "Routes & Tasks" at bounding box center [38, 68] width 52 height 8
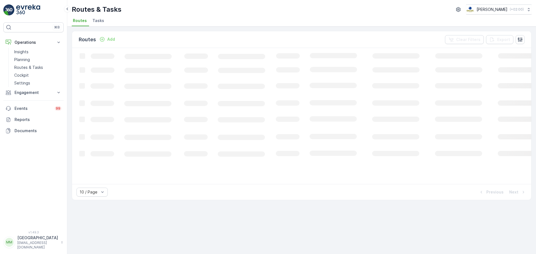
click at [96, 20] on span "Tasks" at bounding box center [98, 21] width 12 height 6
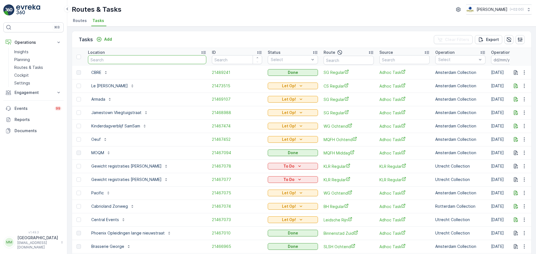
click at [119, 60] on input "text" at bounding box center [147, 59] width 118 height 9
type input "mini"
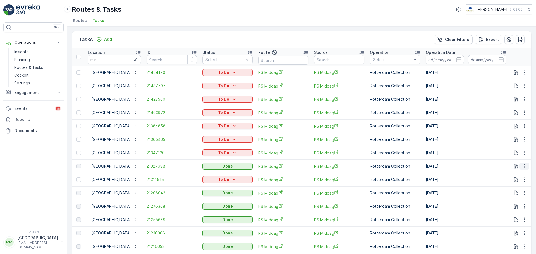
click at [524, 165] on icon "button" at bounding box center [524, 167] width 1 height 4
click at [514, 177] on span "See More Details" at bounding box center [518, 175] width 32 height 6
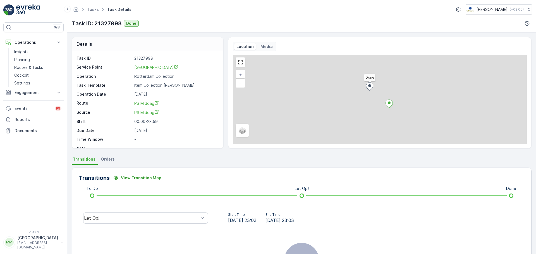
click at [131, 225] on div "Let Op!" at bounding box center [146, 219] width 134 height 18
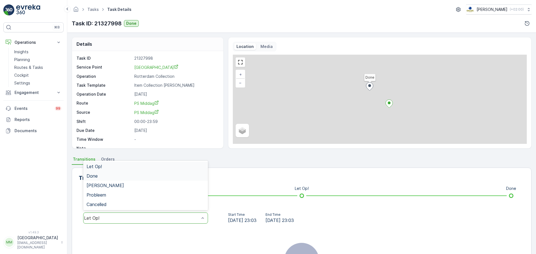
click at [99, 175] on div "Done" at bounding box center [145, 176] width 125 height 9
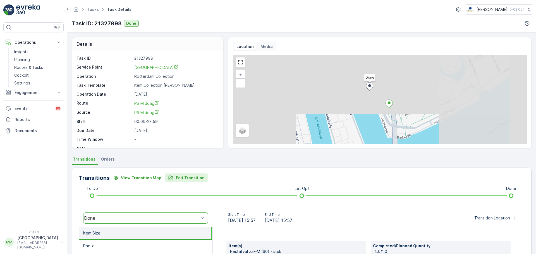
click at [184, 179] on p "Edit Transition" at bounding box center [190, 178] width 29 height 6
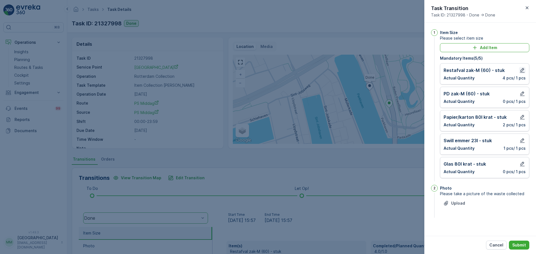
click at [522, 73] on button "button" at bounding box center [522, 70] width 7 height 7
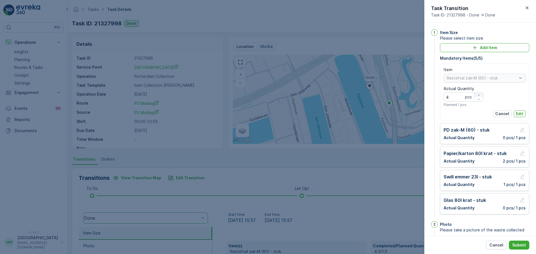
click at [479, 95] on icon "button" at bounding box center [478, 95] width 3 height 3
type Quantity "6"
click at [519, 113] on p "Edit" at bounding box center [520, 114] width 8 height 6
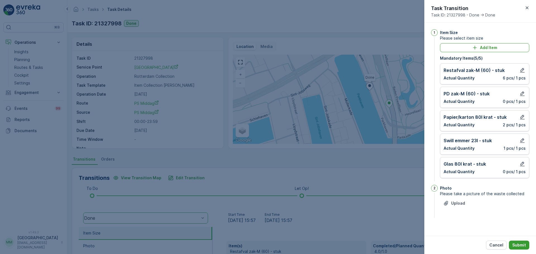
click at [521, 248] on button "Submit" at bounding box center [519, 245] width 20 height 9
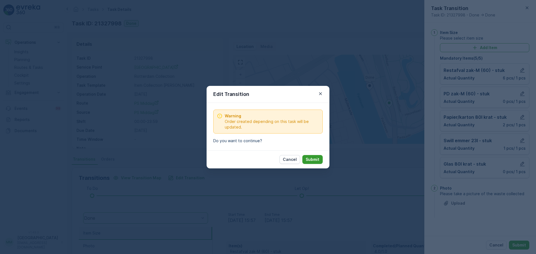
click at [312, 160] on p "Submit" at bounding box center [313, 160] width 14 height 6
